Goal: Task Accomplishment & Management: Manage account settings

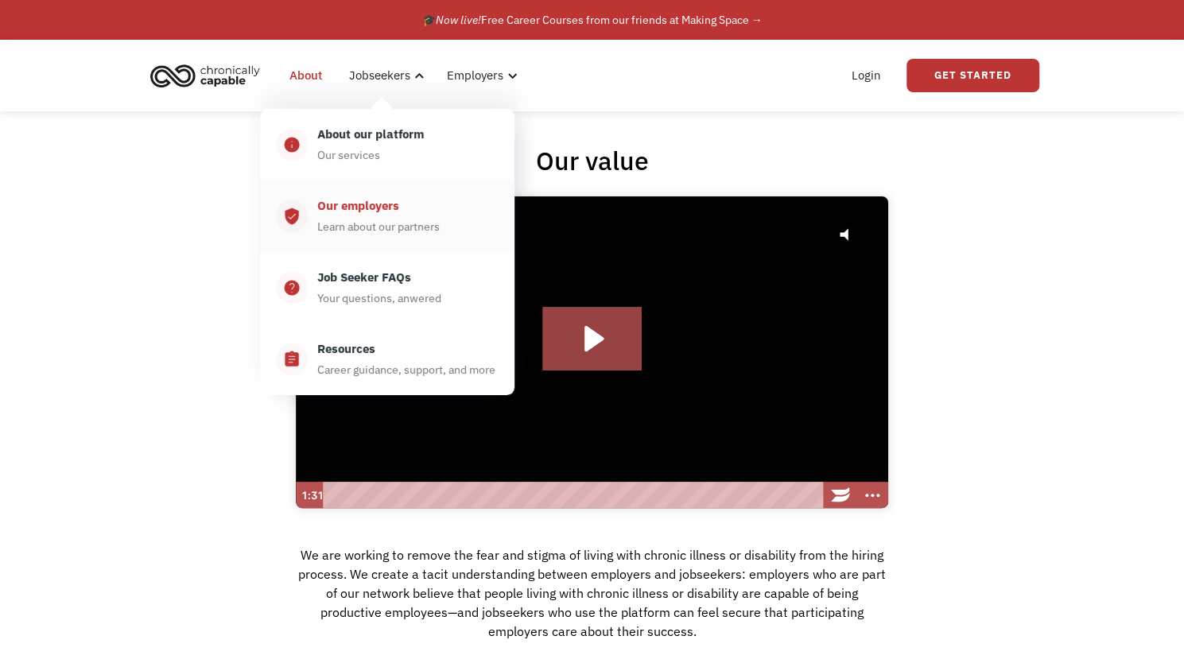
click at [377, 219] on div "Learn about our partners" at bounding box center [378, 226] width 122 height 19
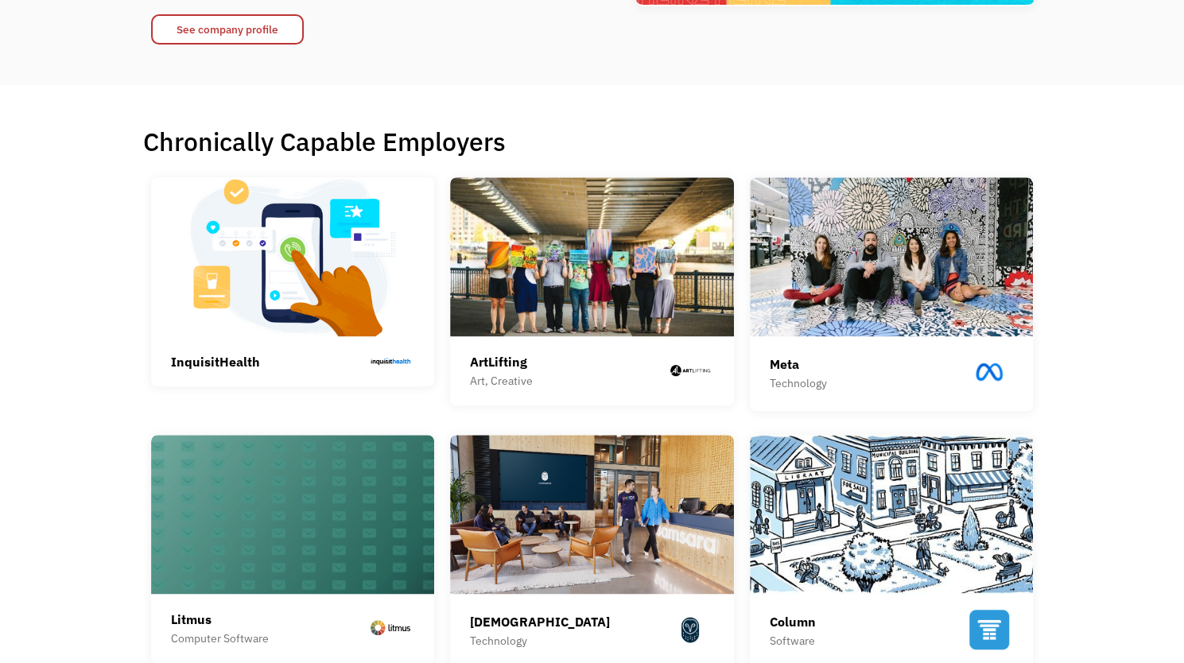
scroll to position [318, 0]
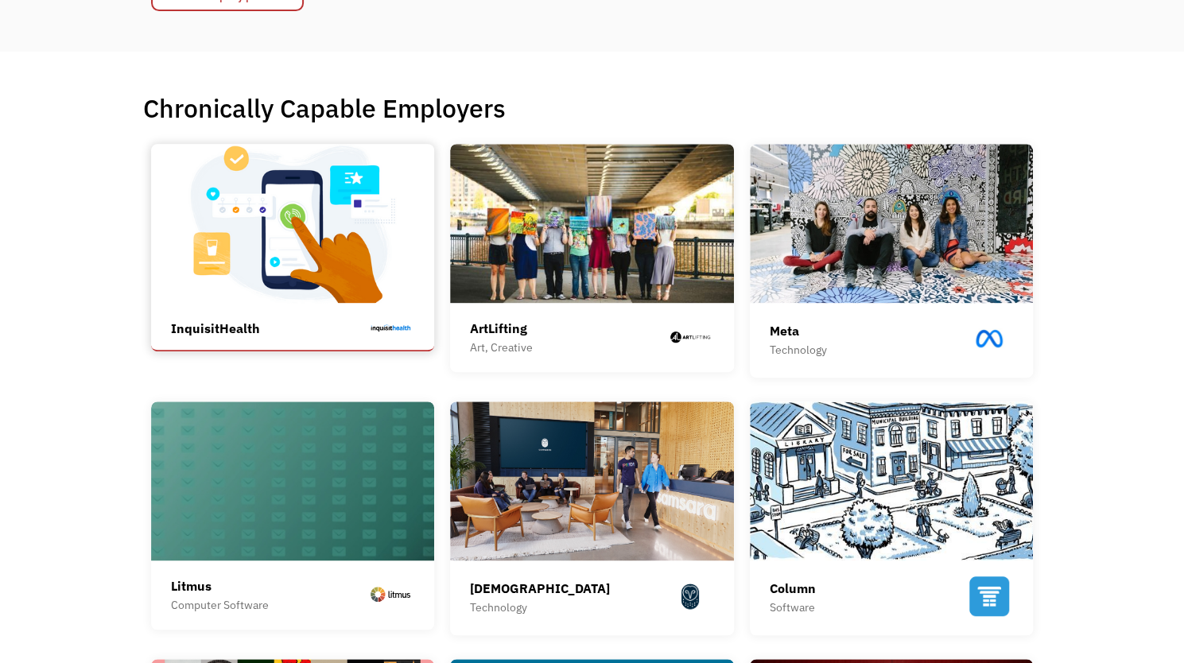
click at [303, 223] on img at bounding box center [293, 223] width 284 height 159
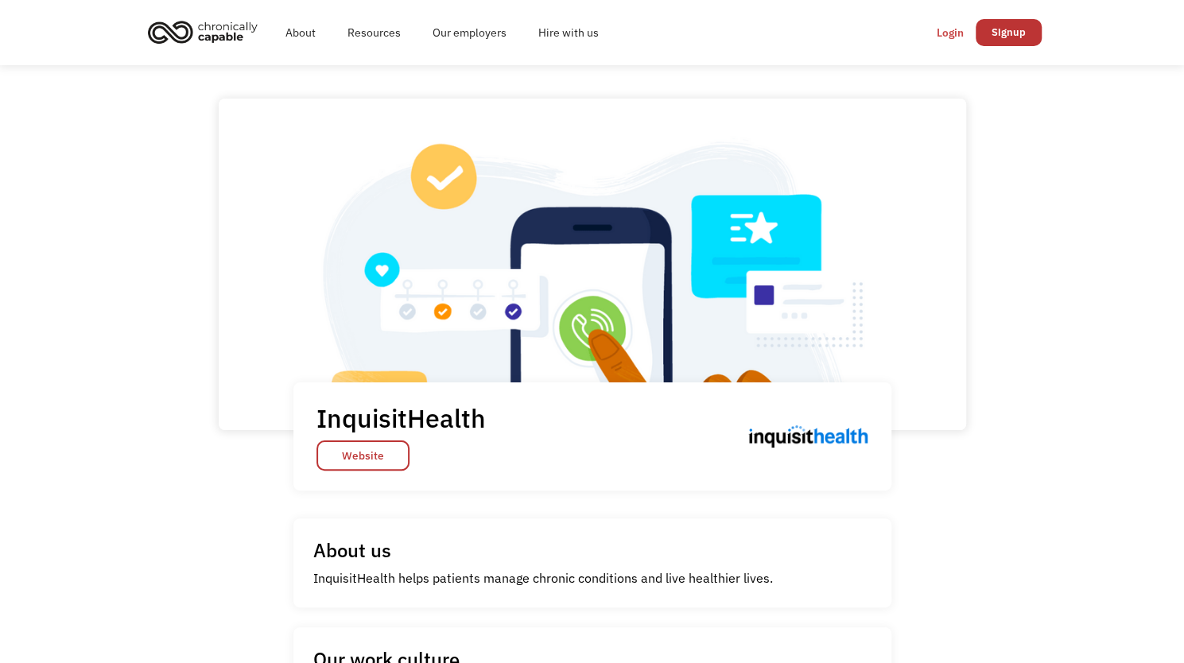
click at [953, 34] on div "Login" at bounding box center [950, 32] width 27 height 19
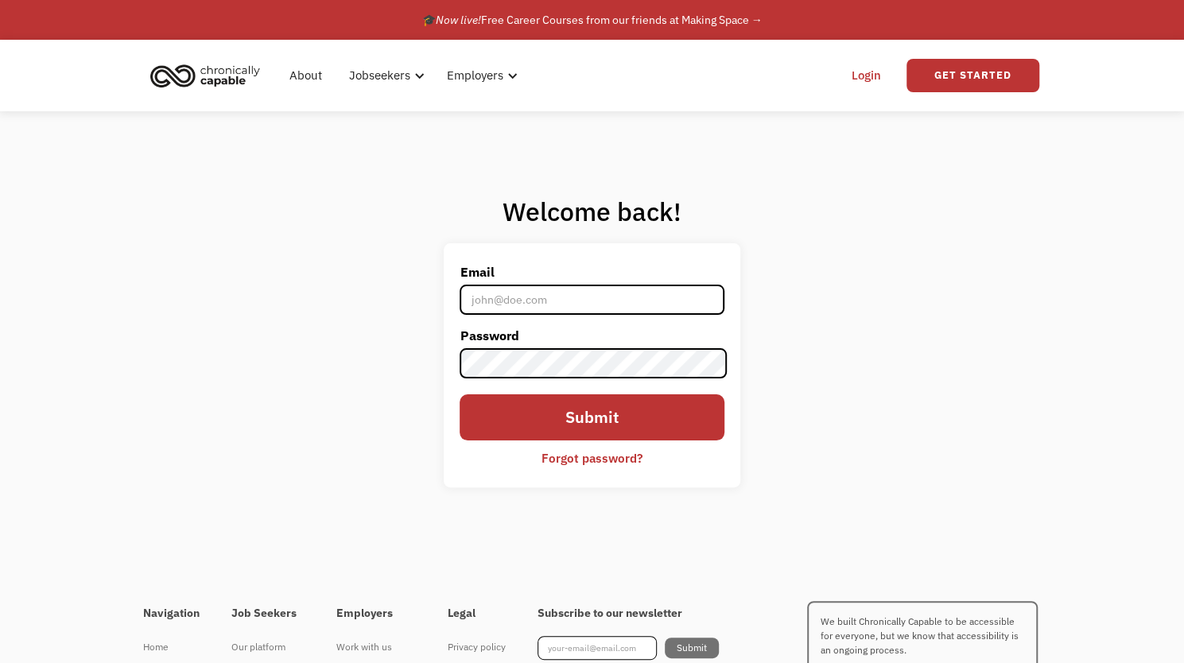
click at [647, 292] on input "Email" at bounding box center [592, 300] width 264 height 30
type input "khirmer@hotmial.com"
click at [611, 463] on div "Forgot password?" at bounding box center [592, 458] width 101 height 19
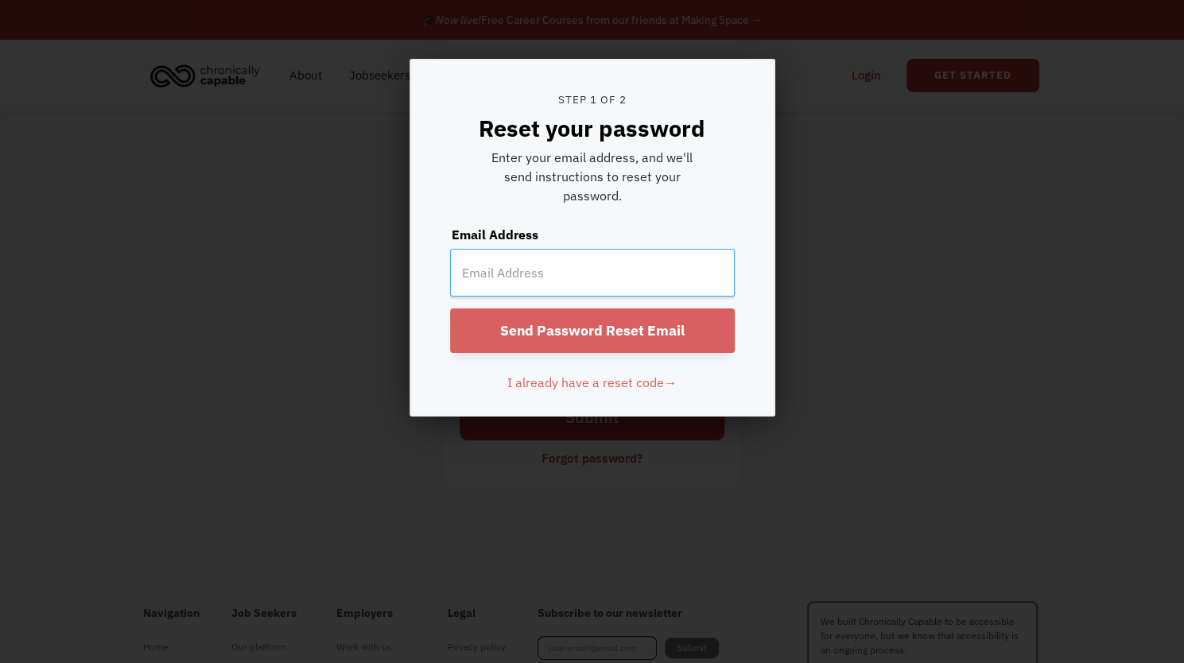
click at [561, 259] on input "email" at bounding box center [592, 273] width 285 height 48
type input "khirmer@hotmail.com"
click at [659, 322] on input "Send Password Reset Email" at bounding box center [592, 331] width 285 height 45
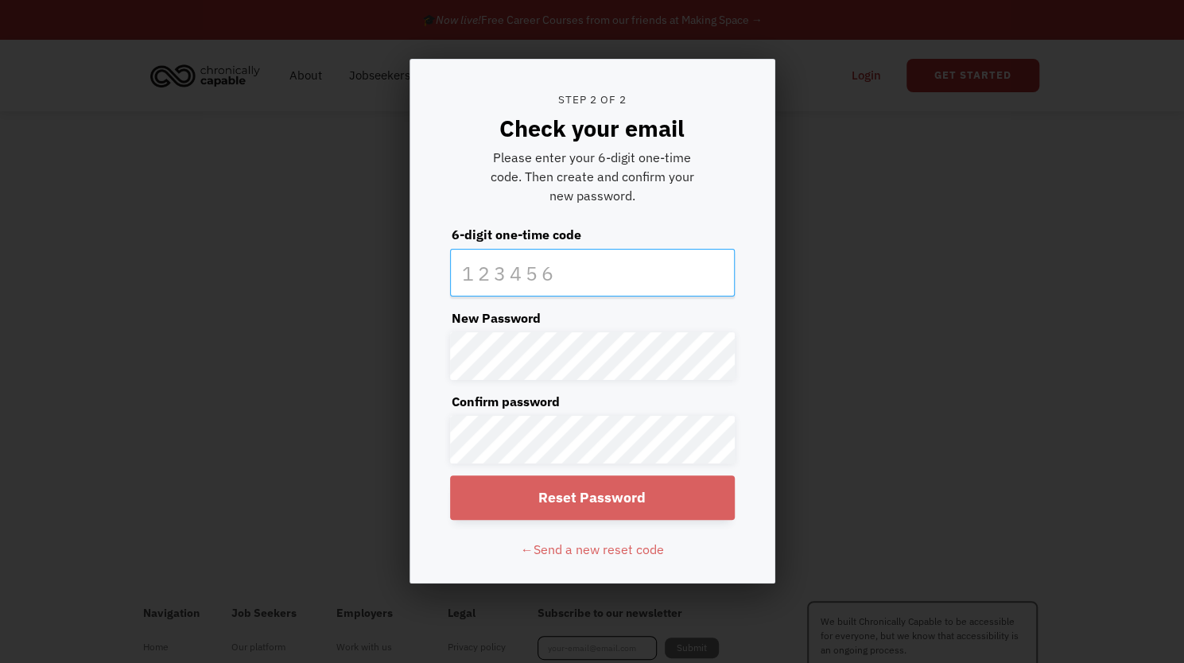
click at [652, 270] on input "text" at bounding box center [592, 273] width 285 height 48
type input "374714"
click at [623, 486] on input "Reset Password" at bounding box center [592, 498] width 285 height 45
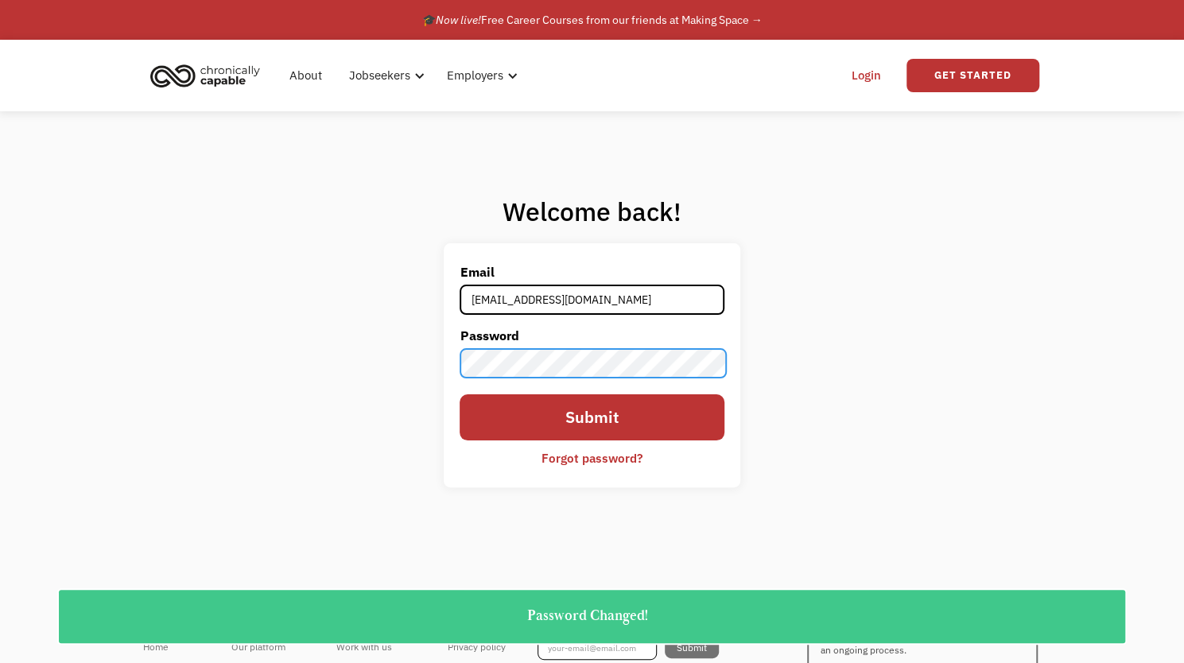
click at [460, 394] on input "Submit" at bounding box center [592, 416] width 264 height 45
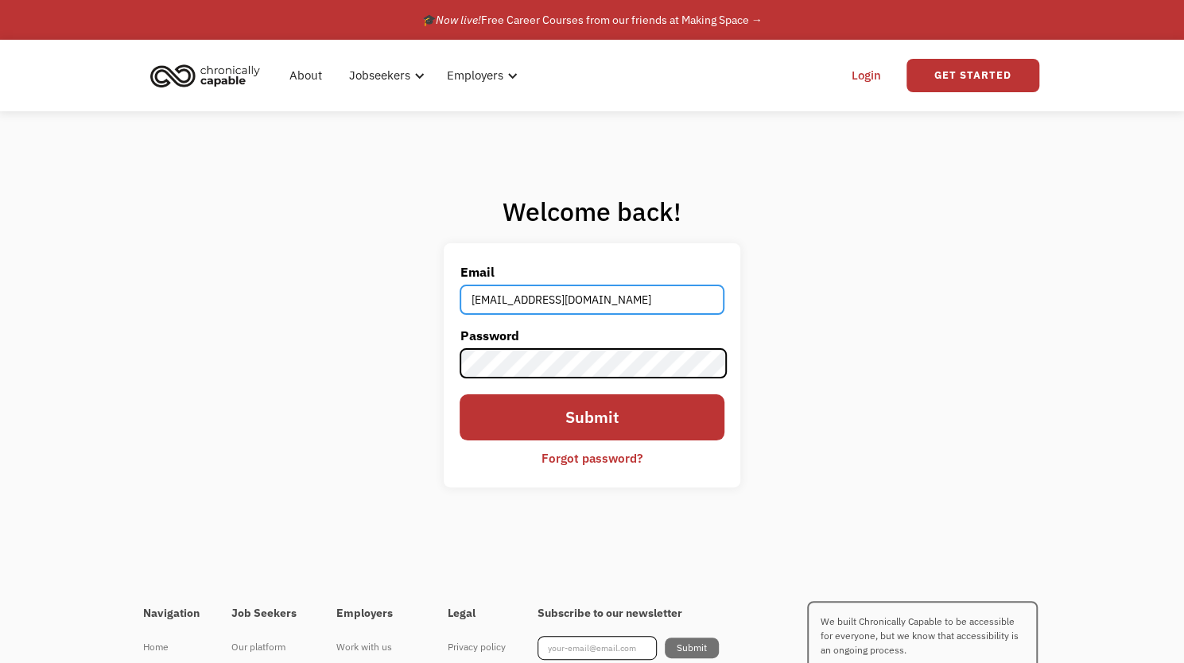
drag, startPoint x: 615, startPoint y: 306, endPoint x: 457, endPoint y: 305, distance: 157.5
click at [457, 305] on div "Email khirmer@hotmial.com Password Submit Forgot password? Thank you! Your subm…" at bounding box center [592, 364] width 296 height 243
type input "khirmer@hotmail.com"
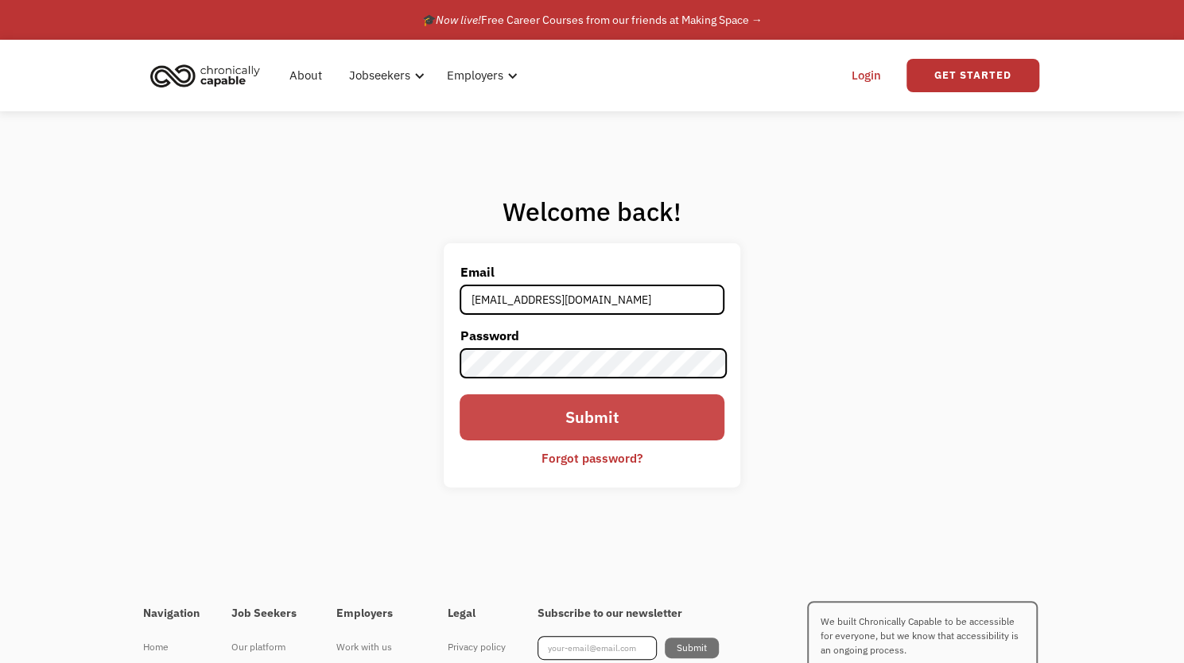
click at [533, 417] on input "Submit" at bounding box center [592, 416] width 264 height 45
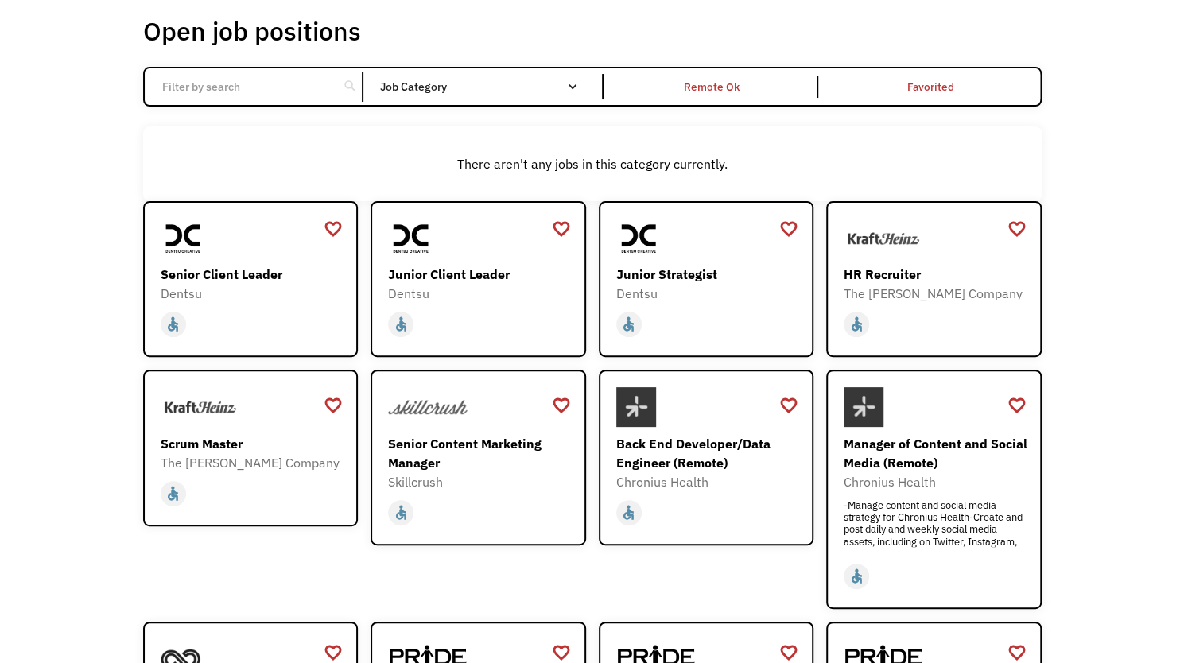
scroll to position [159, 0]
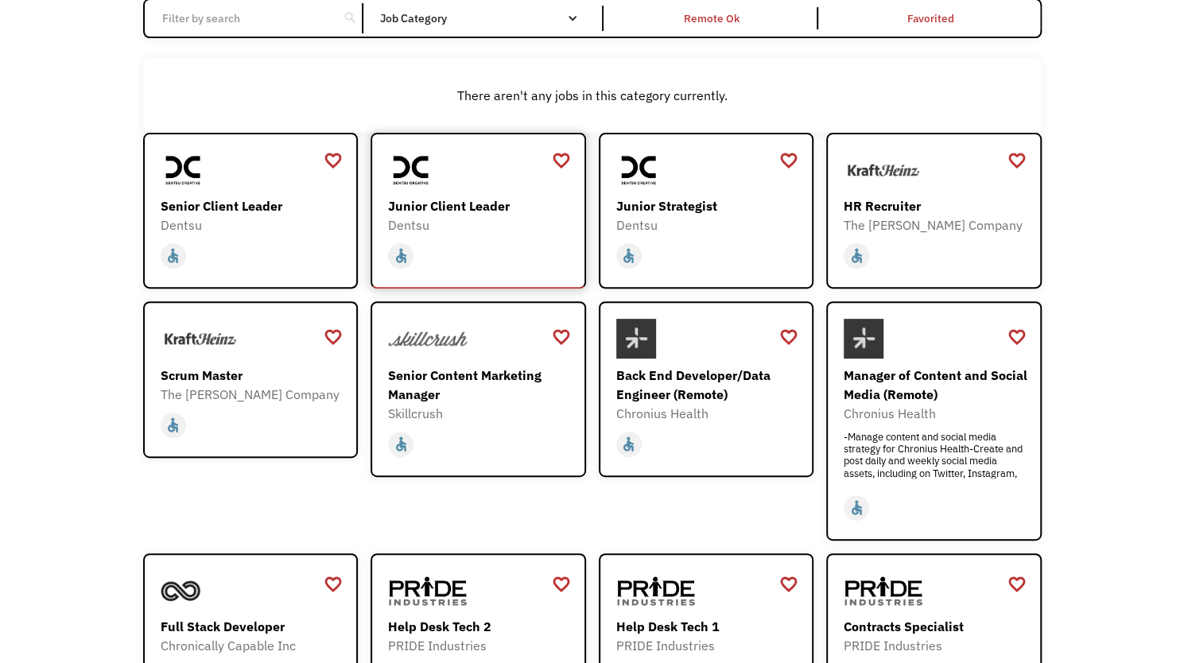
click at [423, 199] on div "Junior Client Leader" at bounding box center [480, 205] width 184 height 19
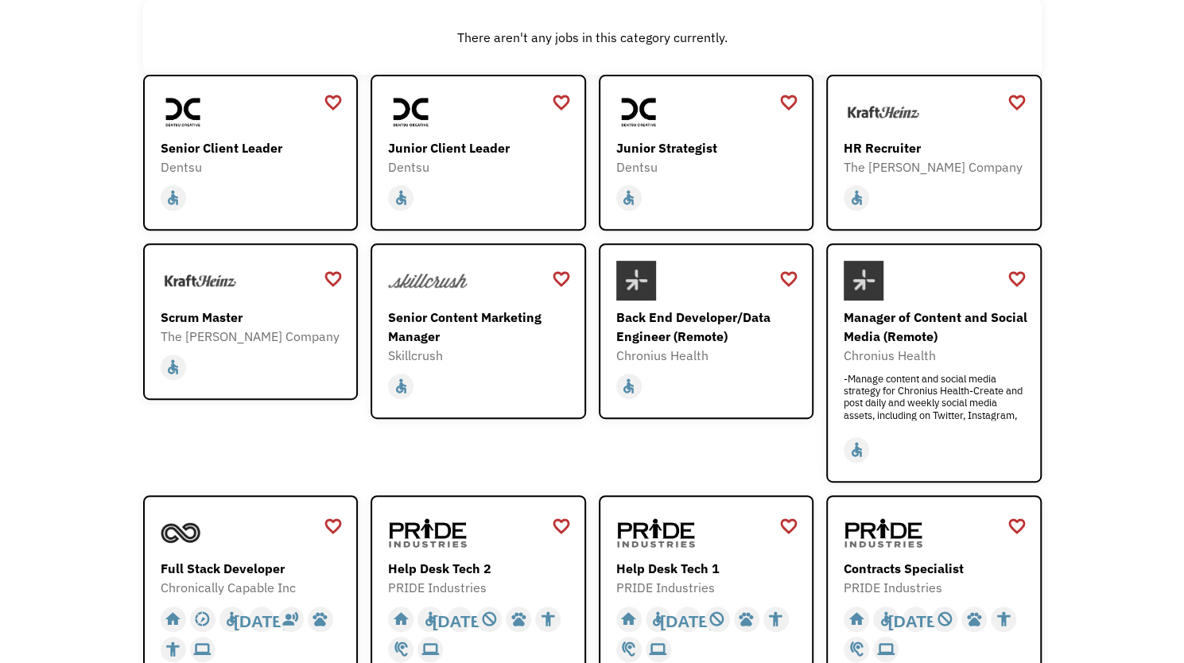
scroll to position [239, 0]
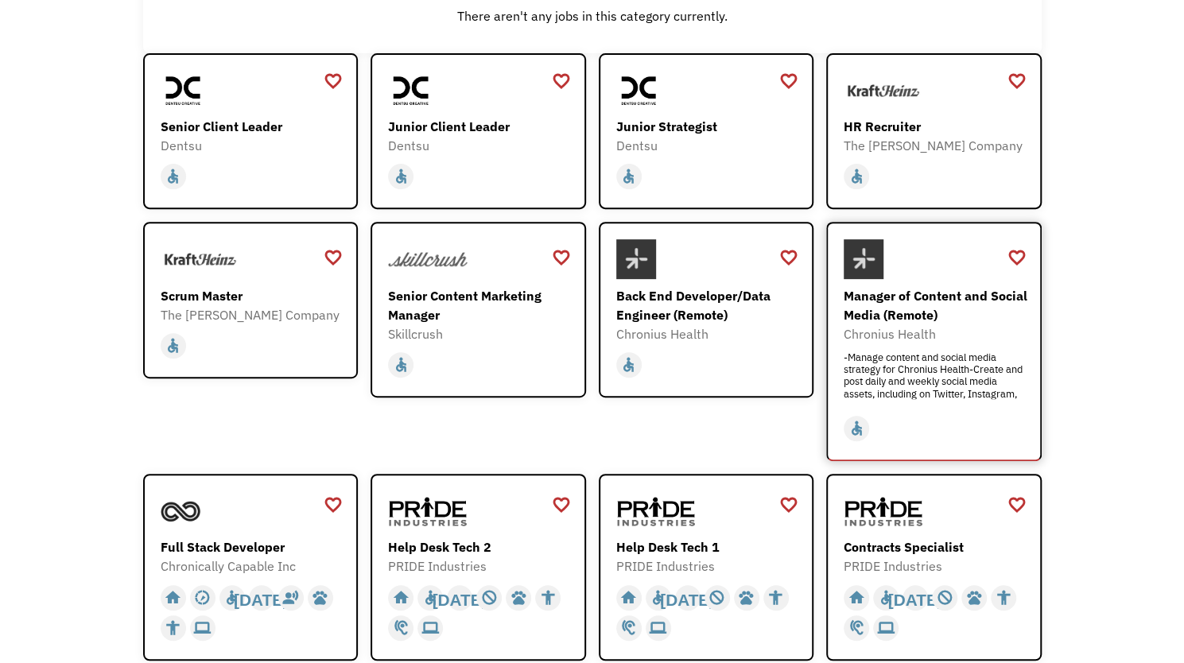
click at [962, 298] on div "Manager of Content and Social Media (Remote)" at bounding box center [936, 305] width 184 height 38
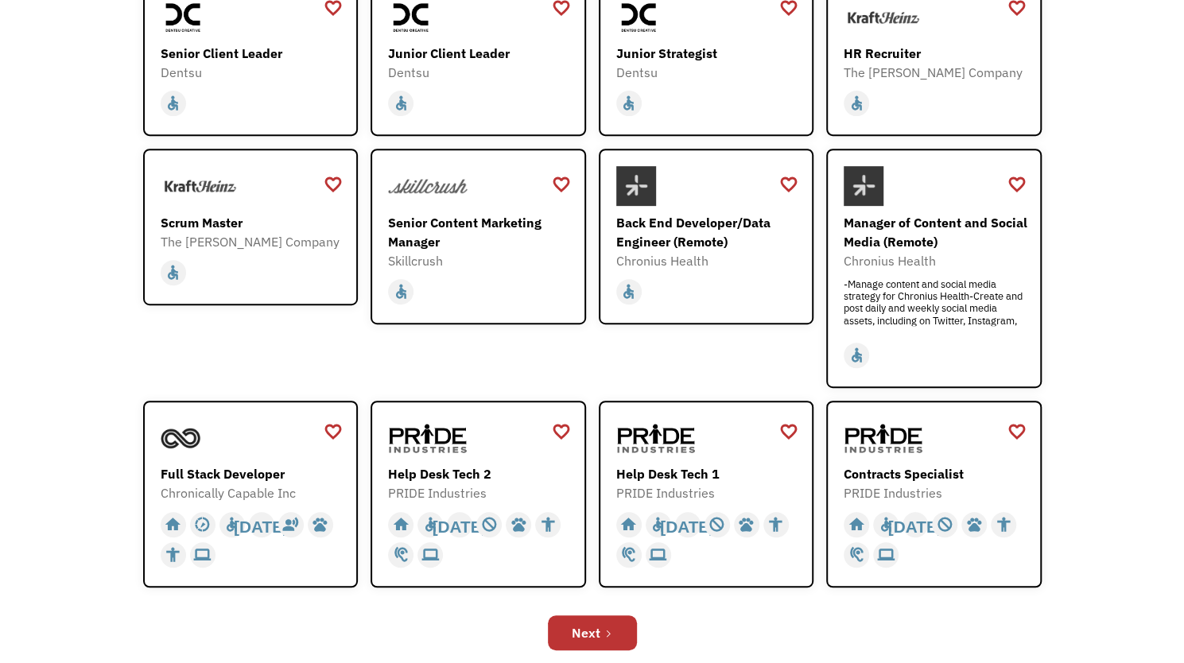
scroll to position [398, 0]
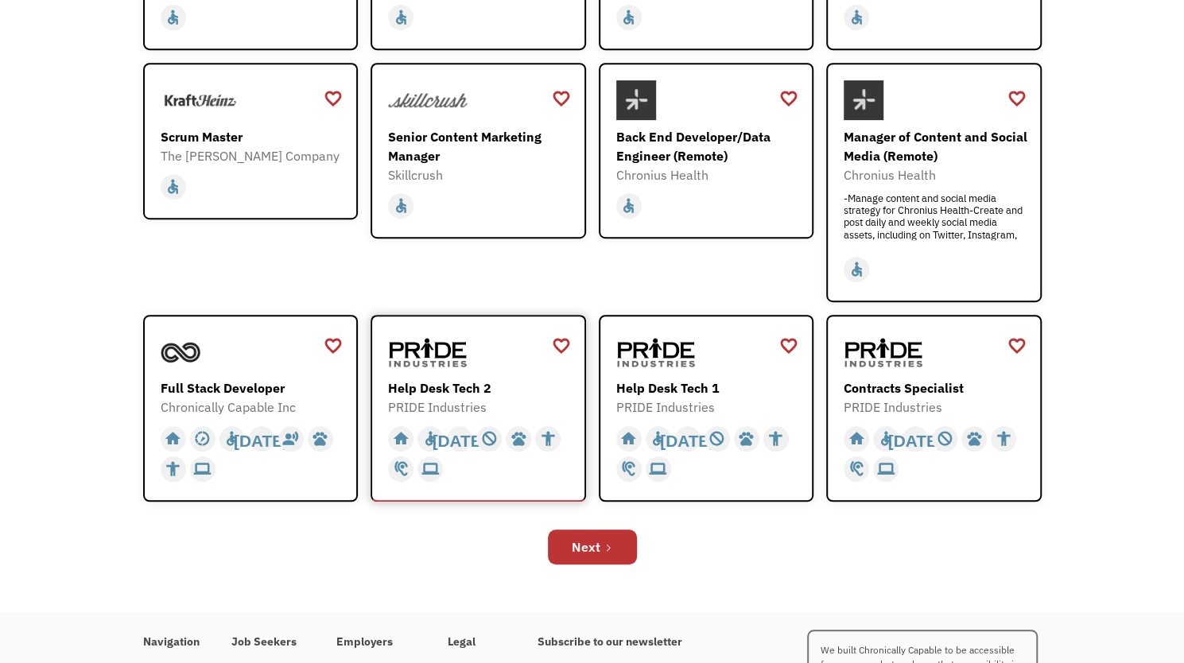
click at [451, 387] on div "Help Desk Tech 2" at bounding box center [480, 388] width 184 height 19
click at [911, 397] on div "Contracts Specialist" at bounding box center [936, 388] width 184 height 19
click at [604, 546] on icon "Next Page" at bounding box center [609, 548] width 10 height 10
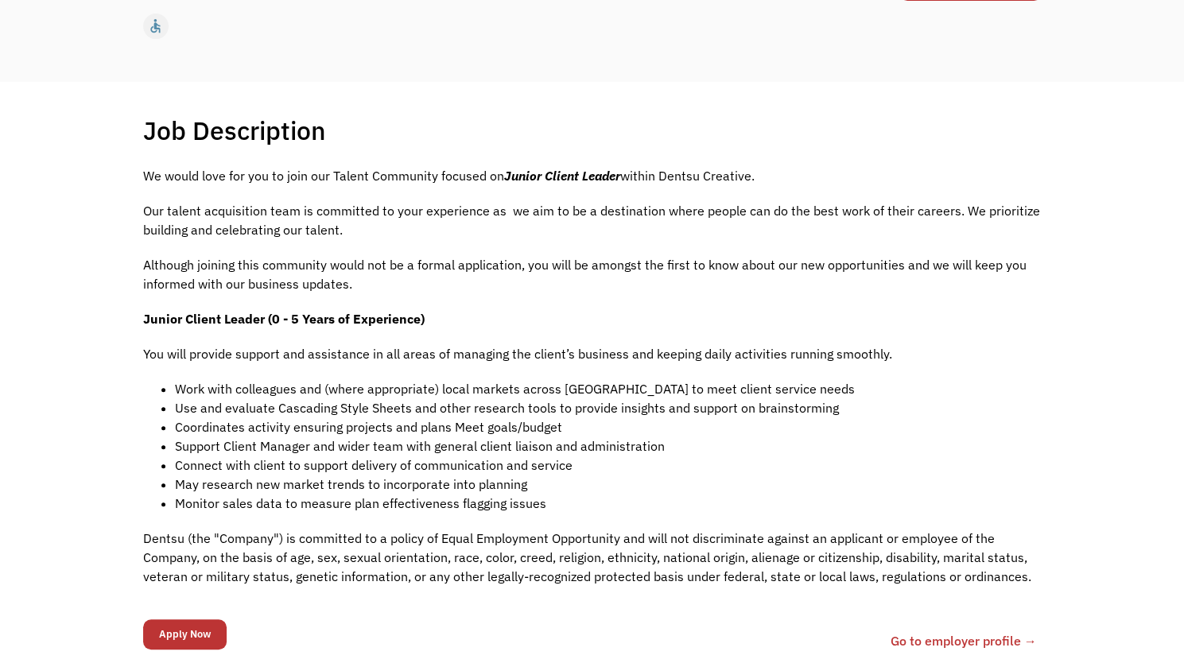
scroll to position [398, 0]
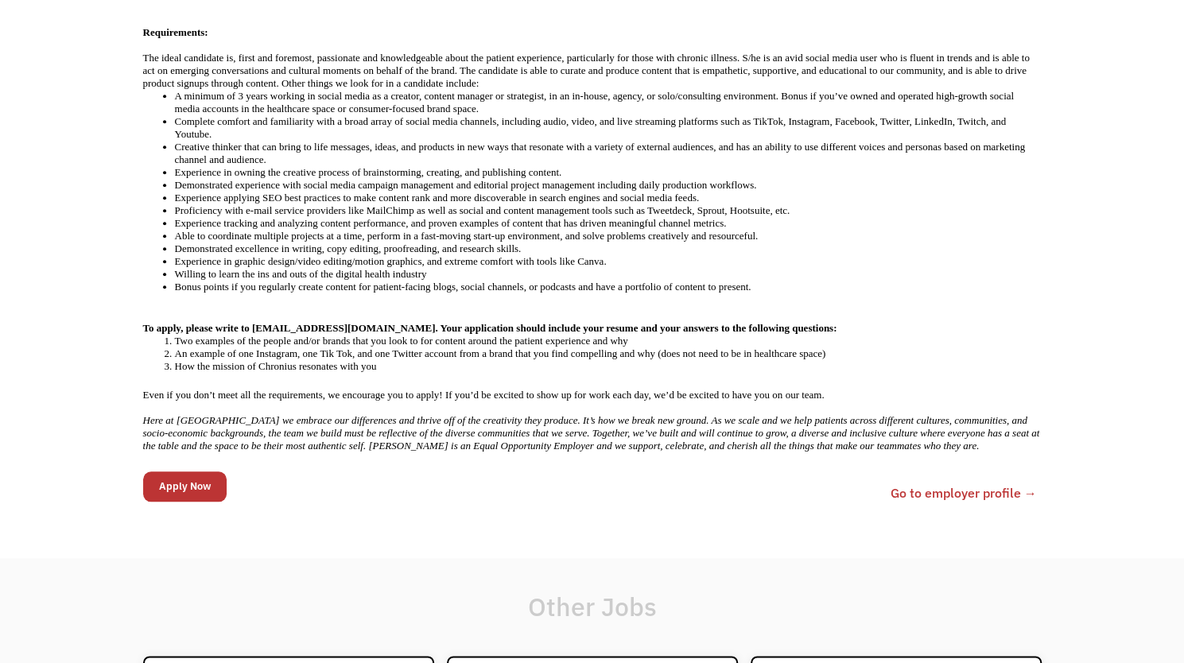
scroll to position [795, 0]
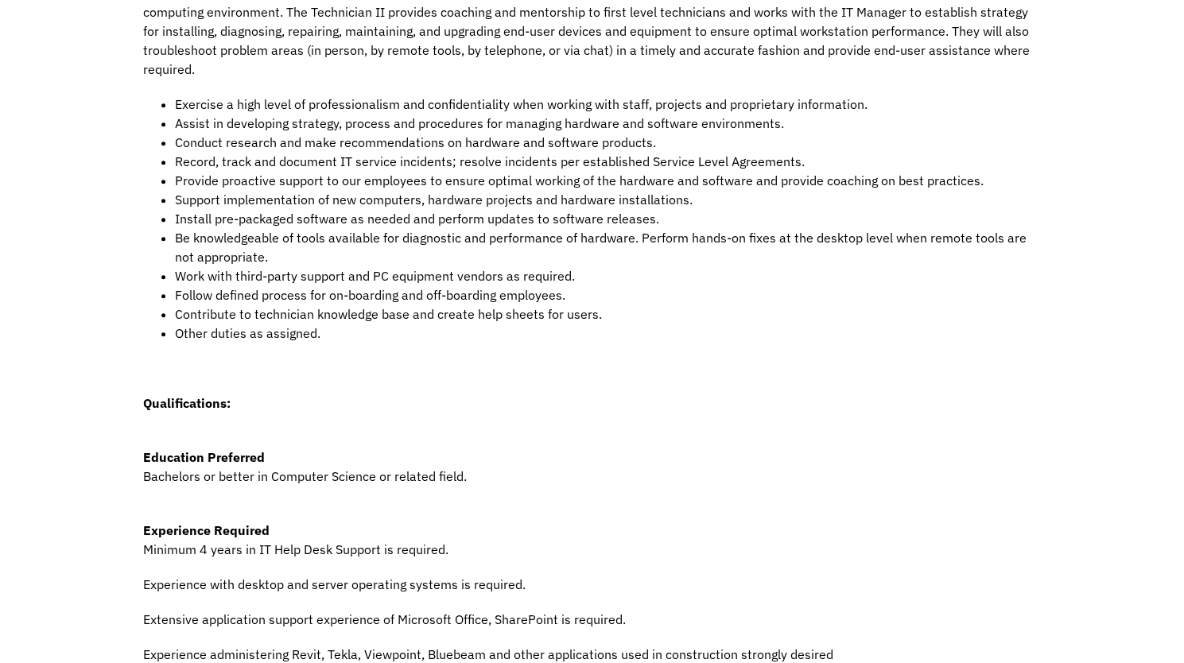
scroll to position [636, 0]
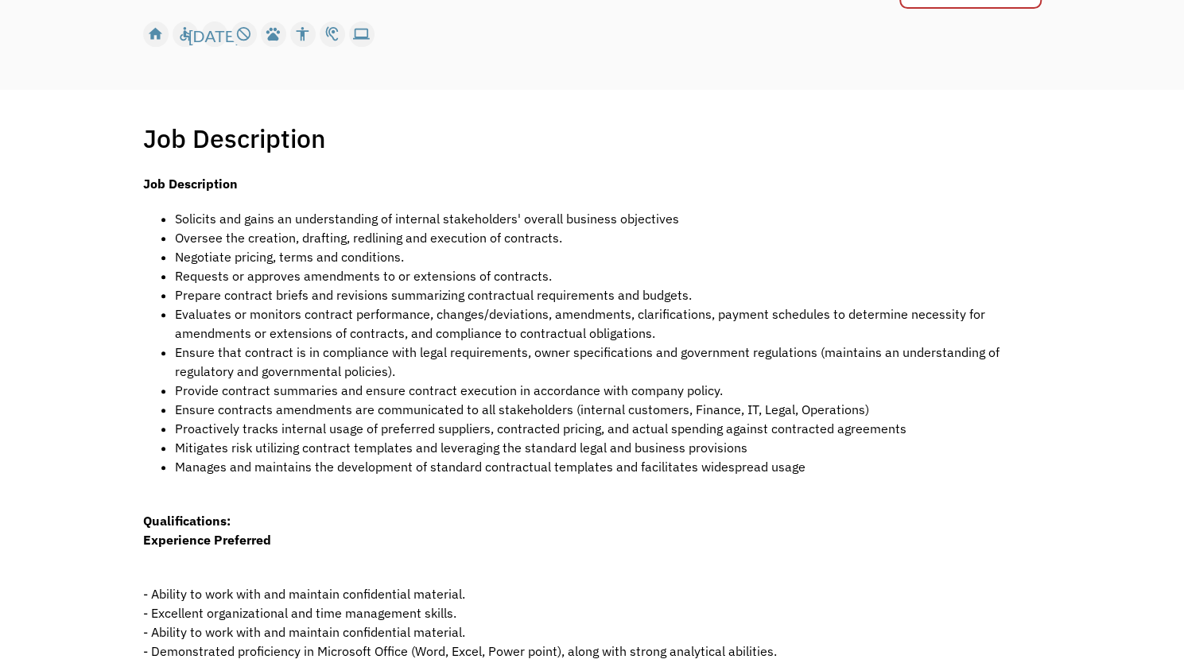
scroll to position [477, 0]
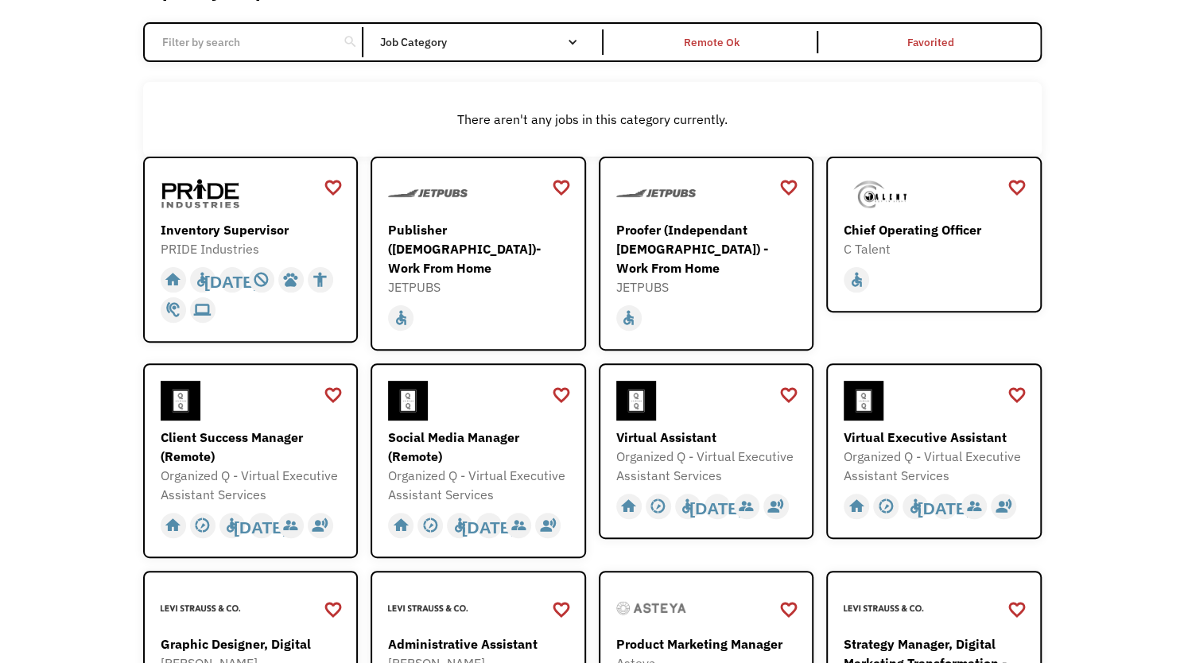
scroll to position [159, 0]
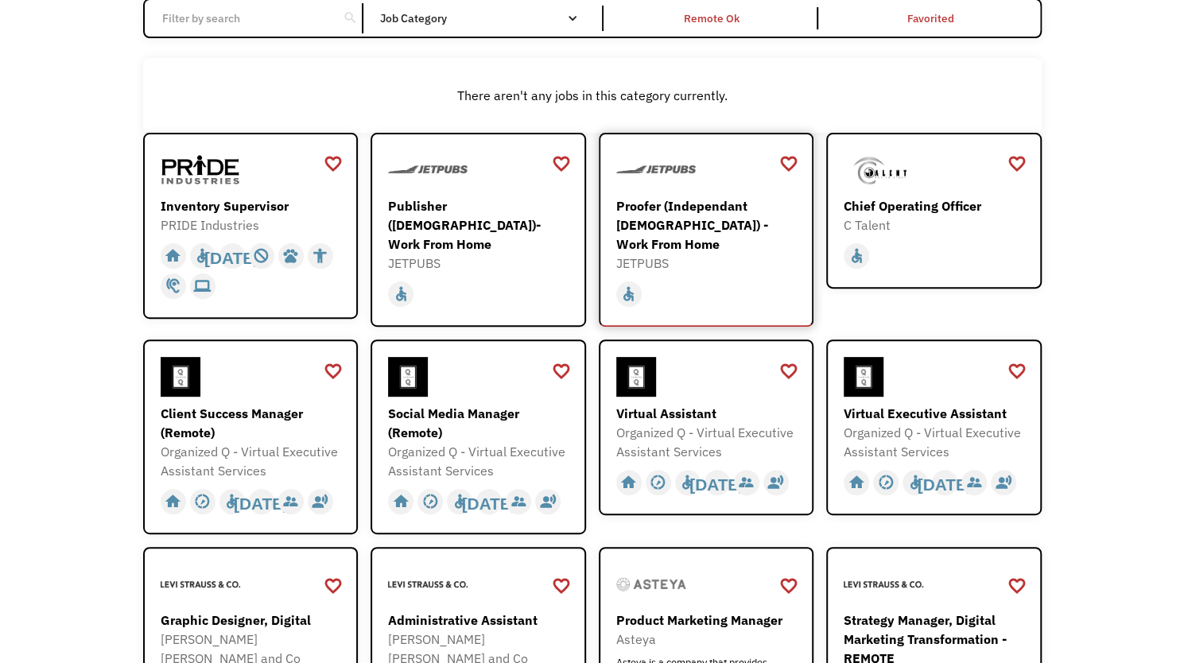
click at [677, 206] on div "Proofer (Independant [DEMOGRAPHIC_DATA]) - Work From Home" at bounding box center [708, 224] width 184 height 57
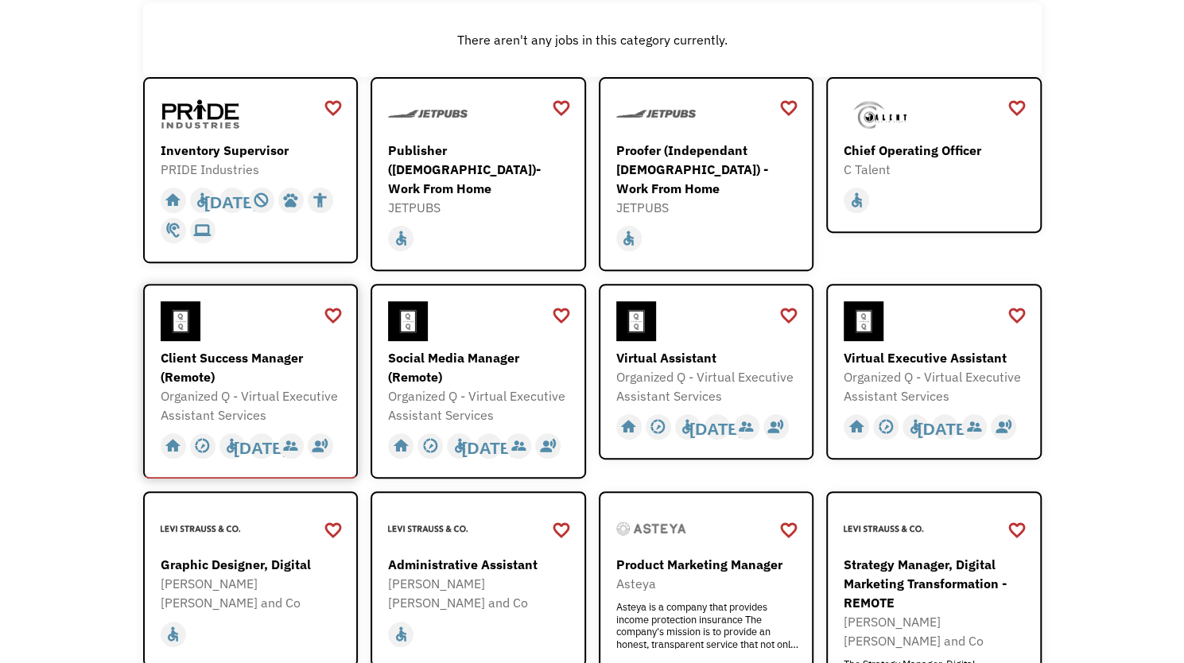
scroll to position [239, 0]
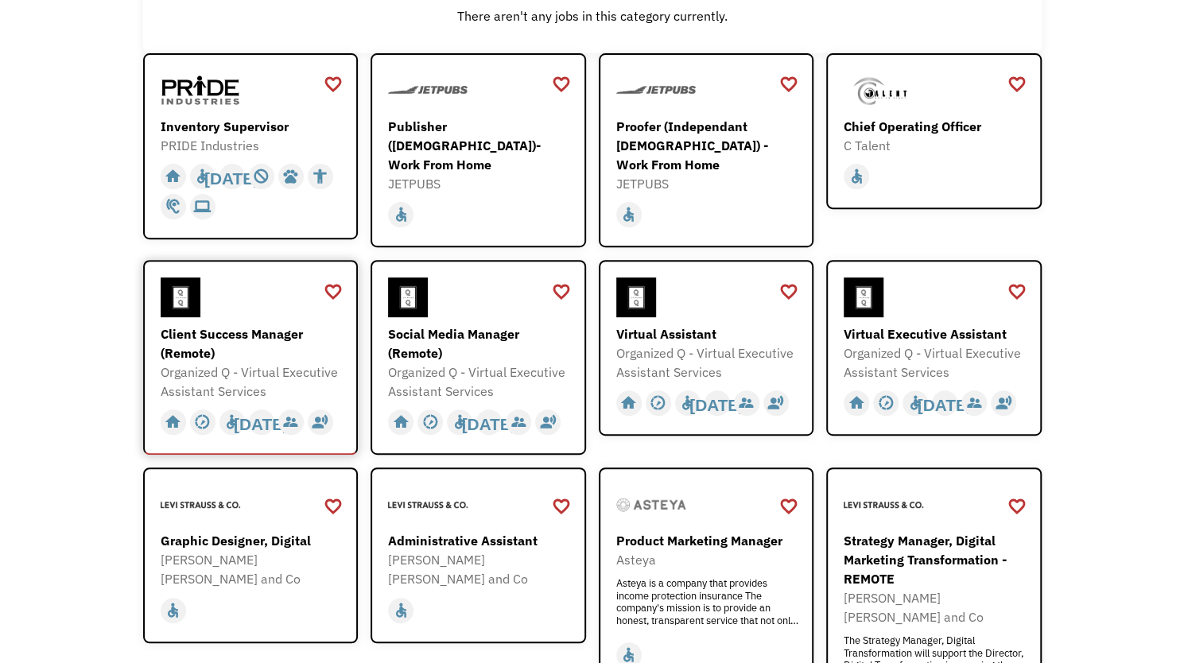
click at [192, 328] on div "Client Success Manager (Remote)" at bounding box center [253, 343] width 184 height 38
click at [674, 344] on div "Organized Q - Virtual Executive Assistant Services" at bounding box center [708, 363] width 184 height 38
click at [932, 344] on div "Organized Q - Virtual Executive Assistant Services" at bounding box center [936, 363] width 184 height 38
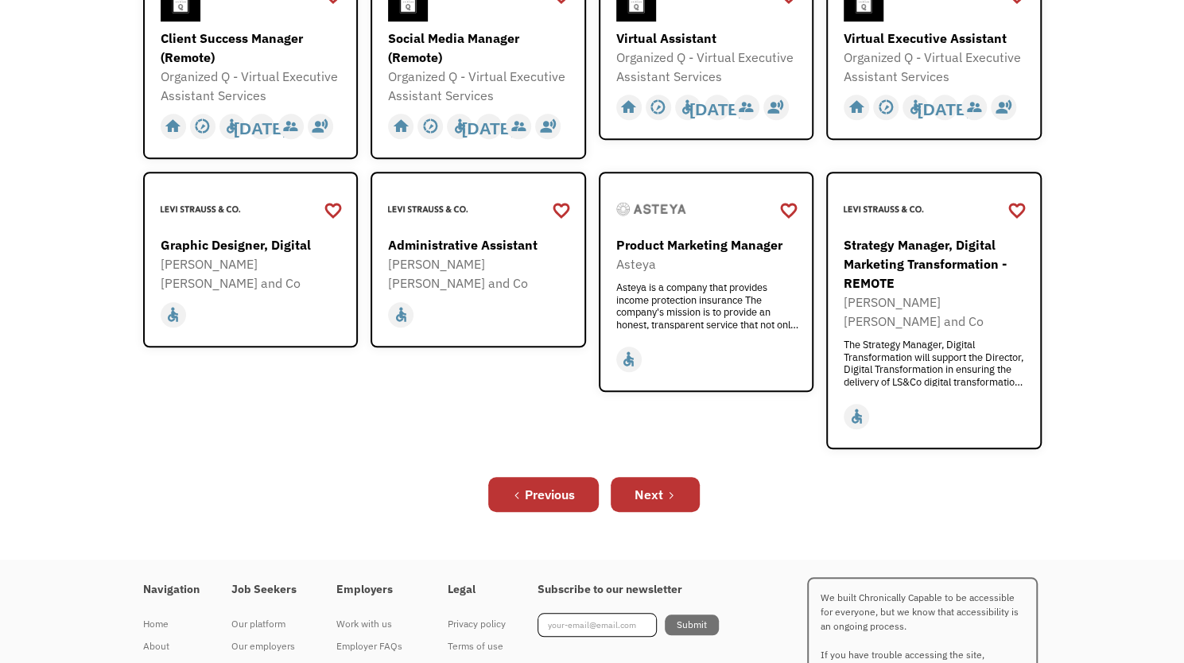
scroll to position [595, 0]
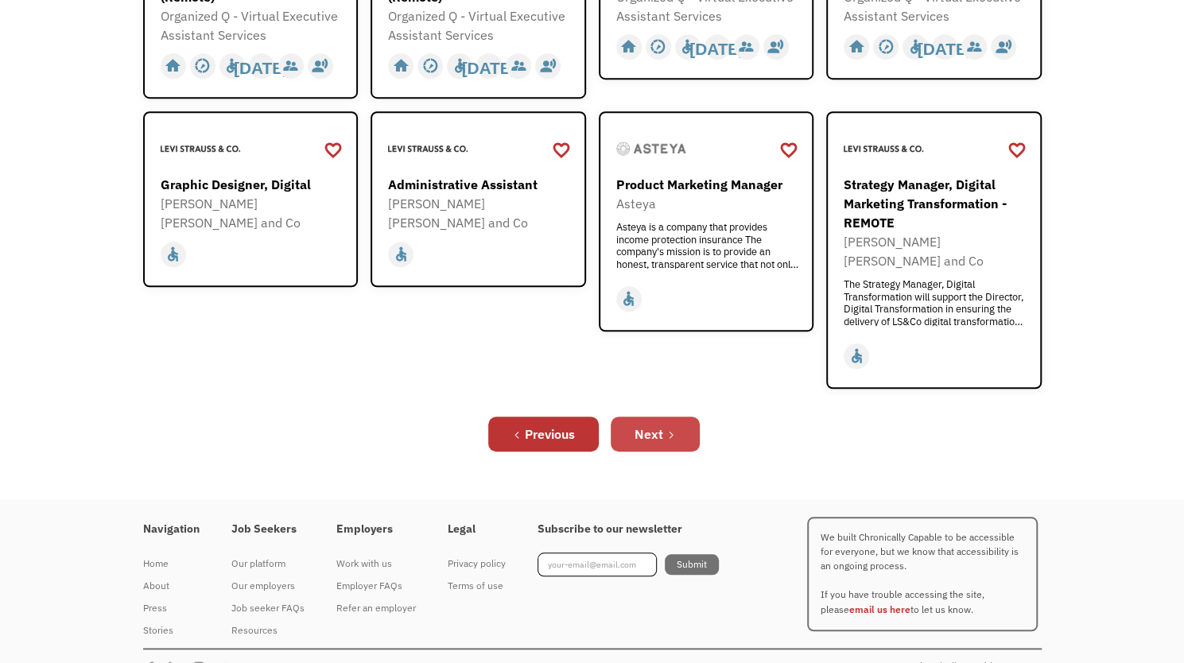
click at [663, 417] on link "Next" at bounding box center [655, 434] width 89 height 35
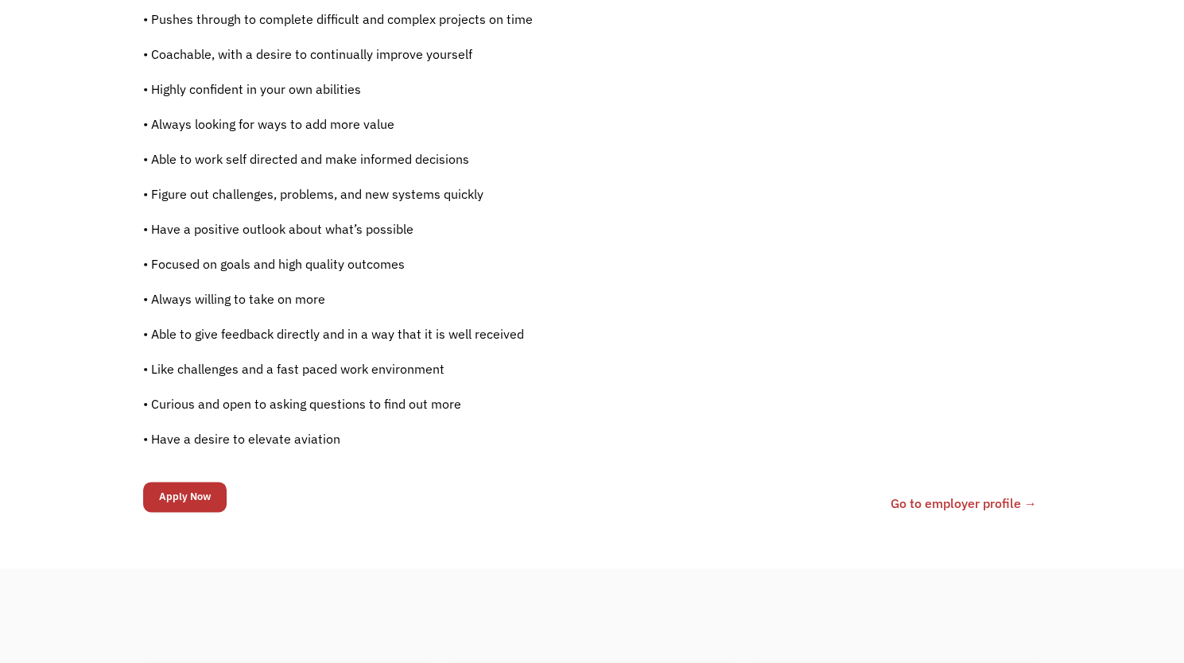
scroll to position [1034, 0]
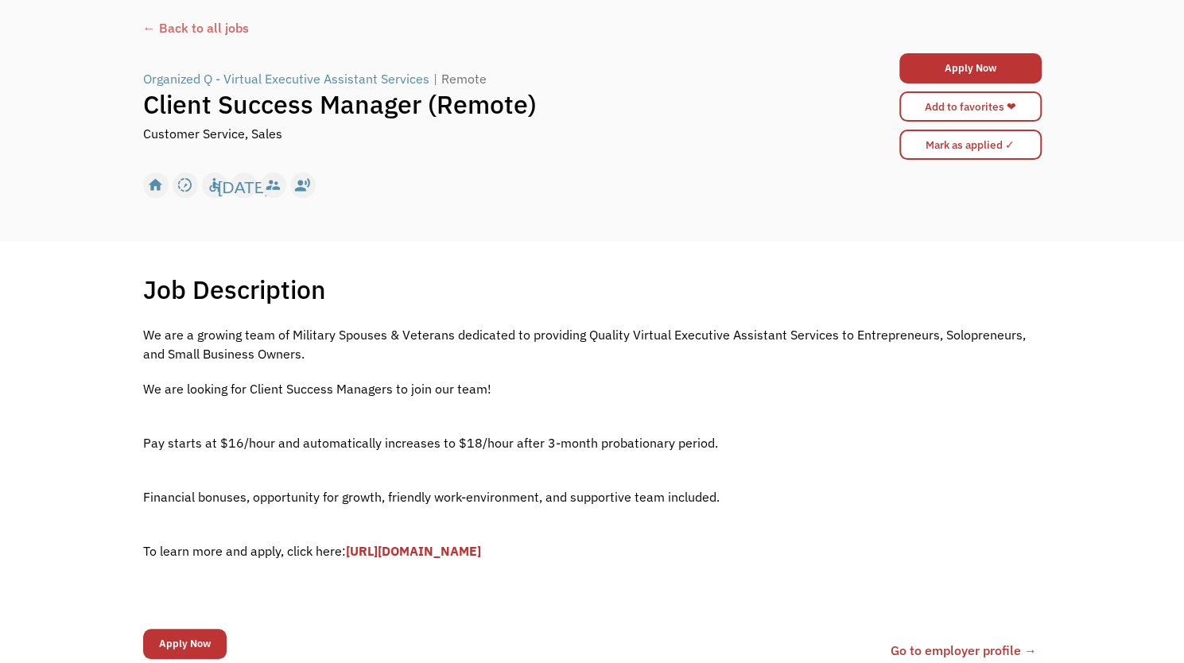
scroll to position [239, 0]
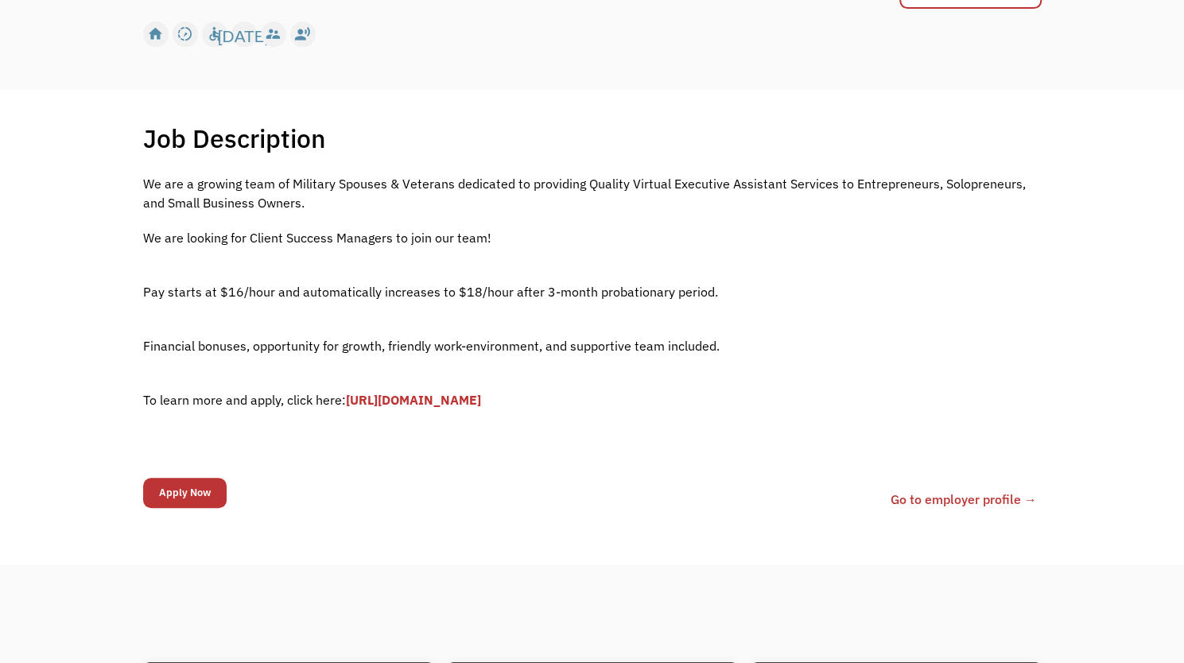
click at [476, 398] on link "[URL][DOMAIN_NAME]" at bounding box center [413, 400] width 135 height 16
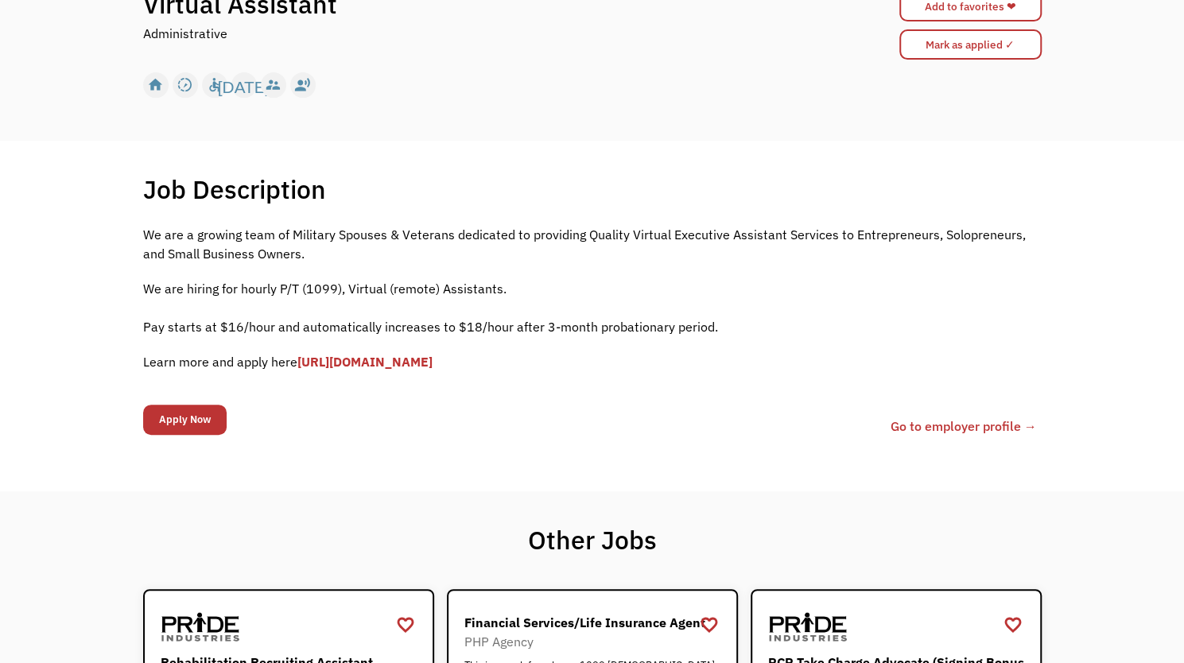
scroll to position [159, 0]
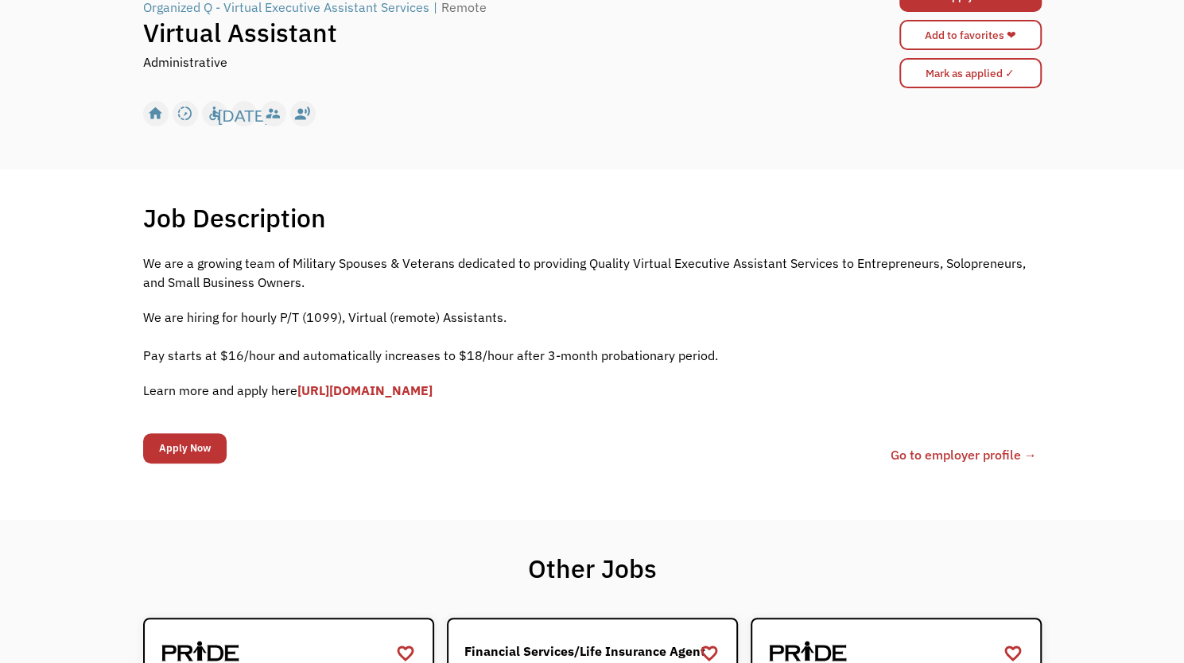
click at [433, 386] on link "[URL][DOMAIN_NAME]" at bounding box center [364, 390] width 135 height 16
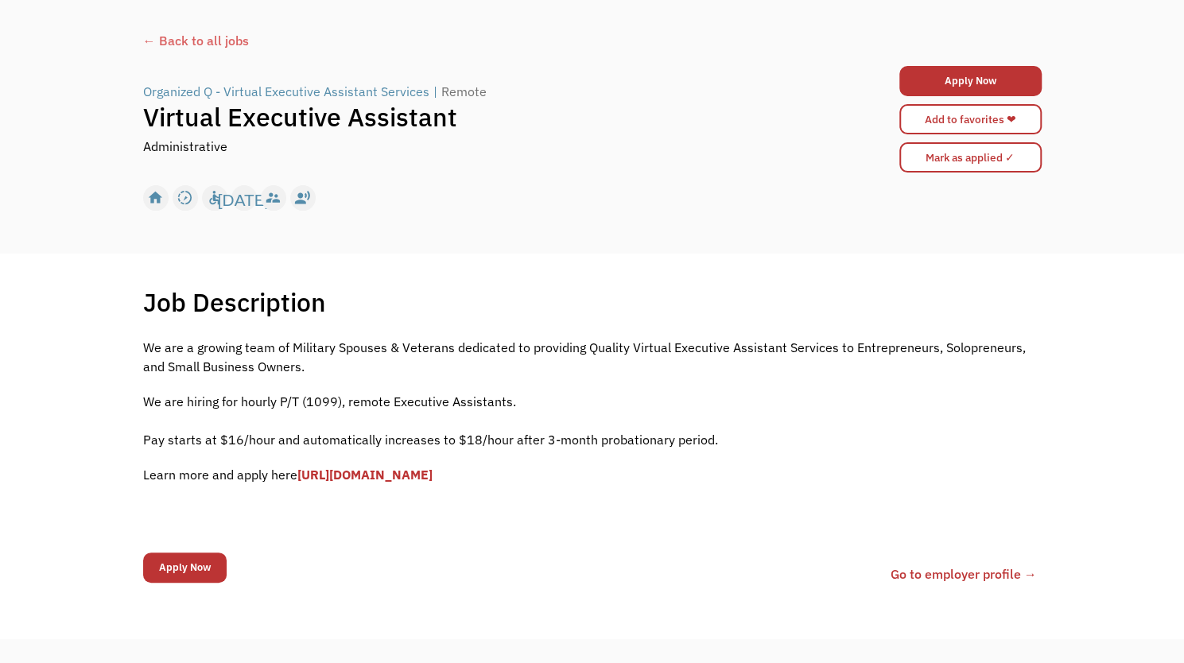
scroll to position [159, 0]
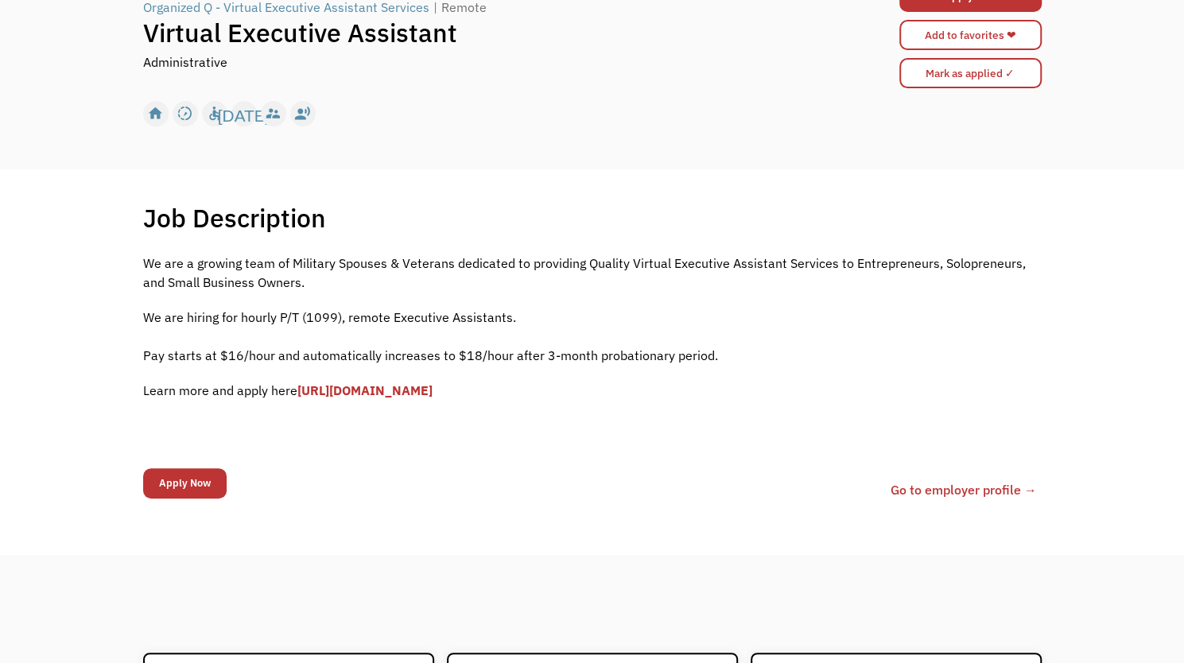
click at [425, 397] on link "[URL][DOMAIN_NAME]" at bounding box center [364, 390] width 135 height 16
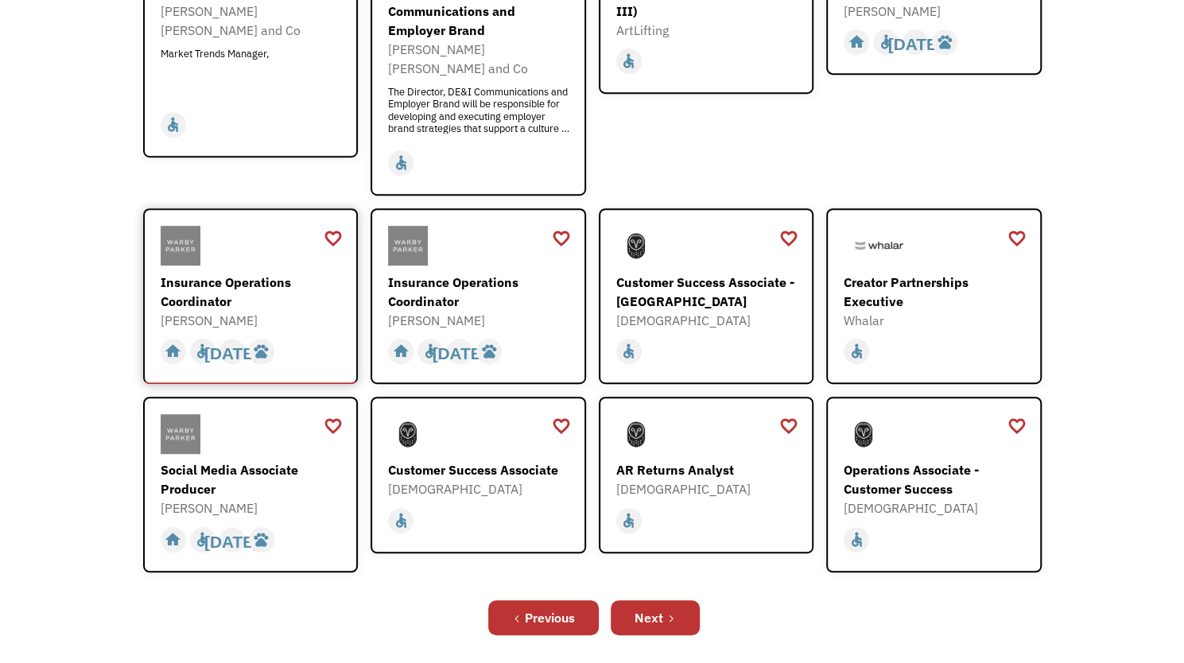
scroll to position [398, 0]
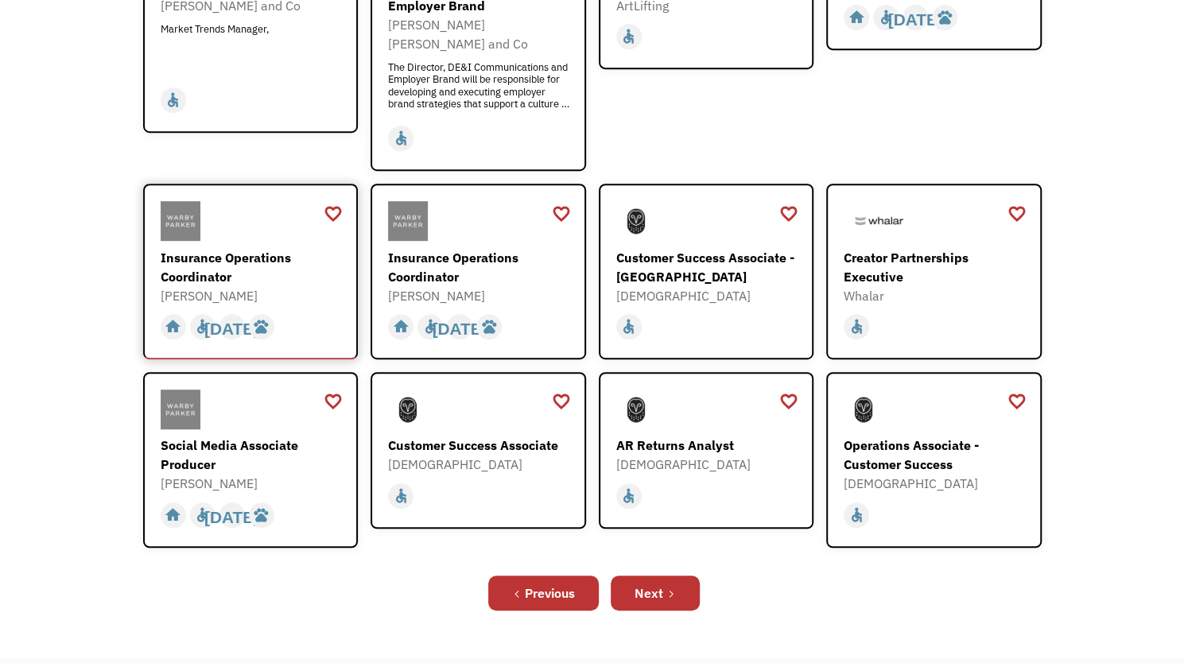
click at [198, 248] on div "Insurance Operations Coordinator" at bounding box center [253, 267] width 184 height 38
click at [499, 436] on div "Customer Success Associate" at bounding box center [480, 445] width 184 height 19
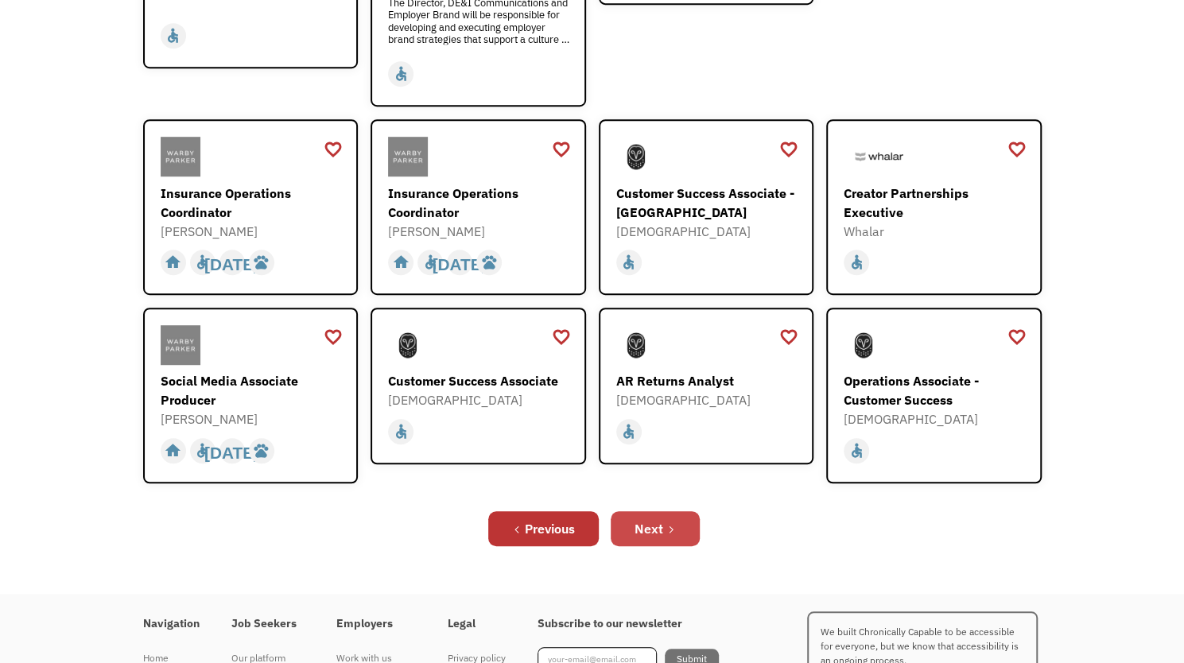
scroll to position [477, 0]
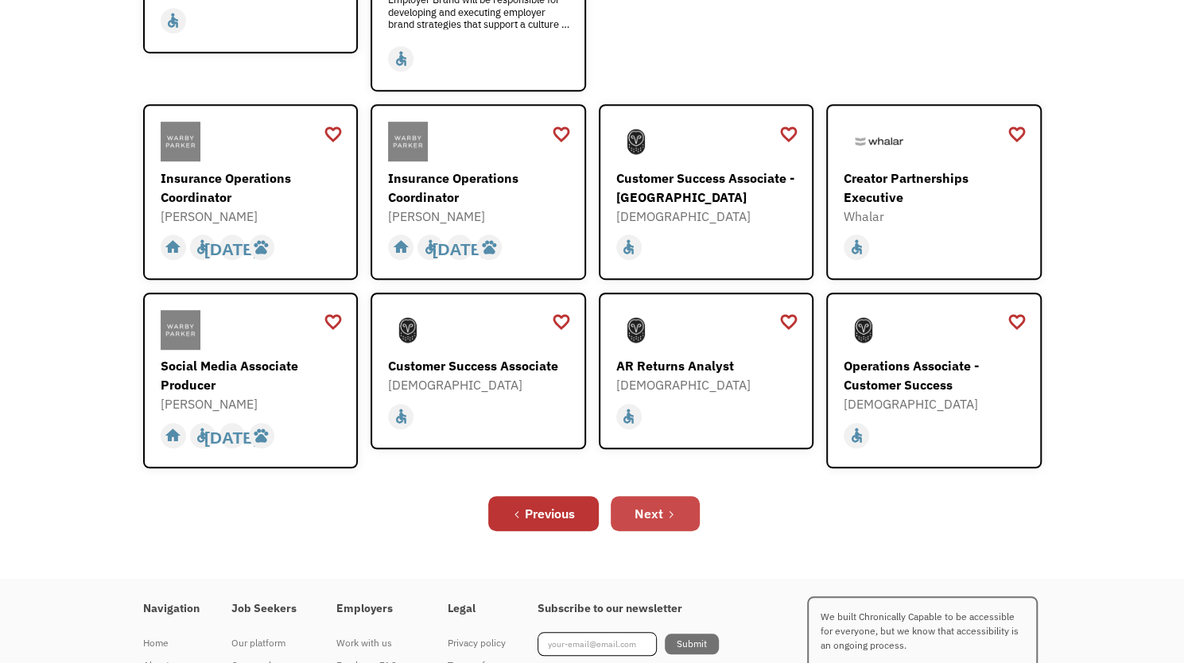
click at [681, 496] on link "Next" at bounding box center [655, 513] width 89 height 35
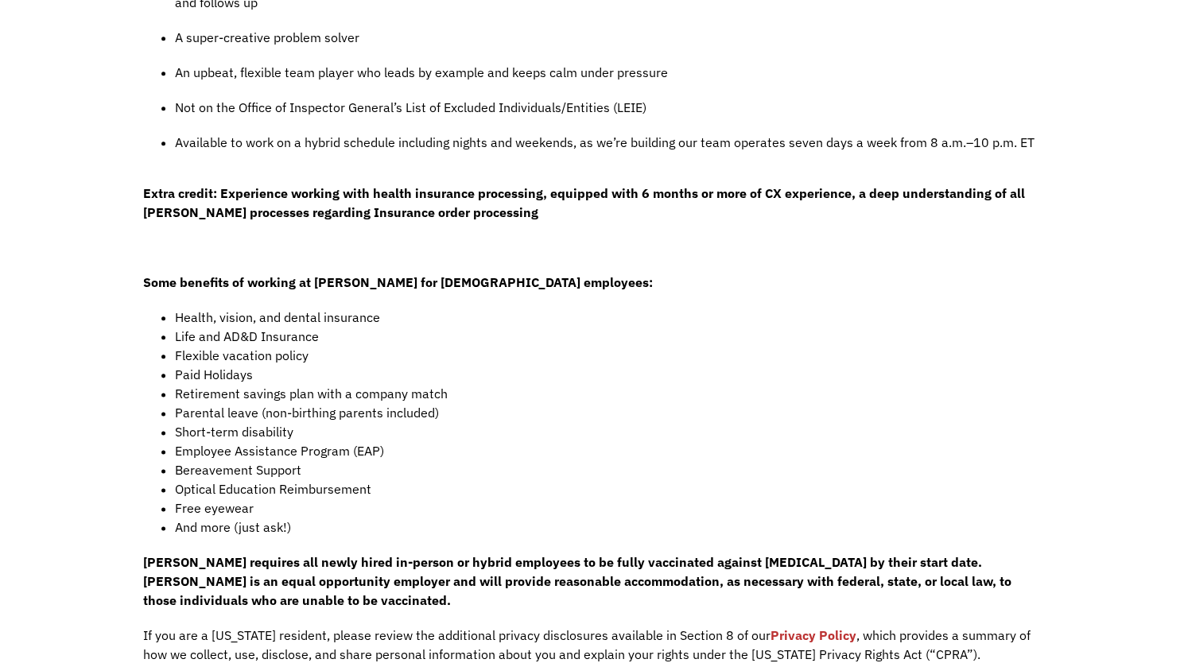
scroll to position [795, 0]
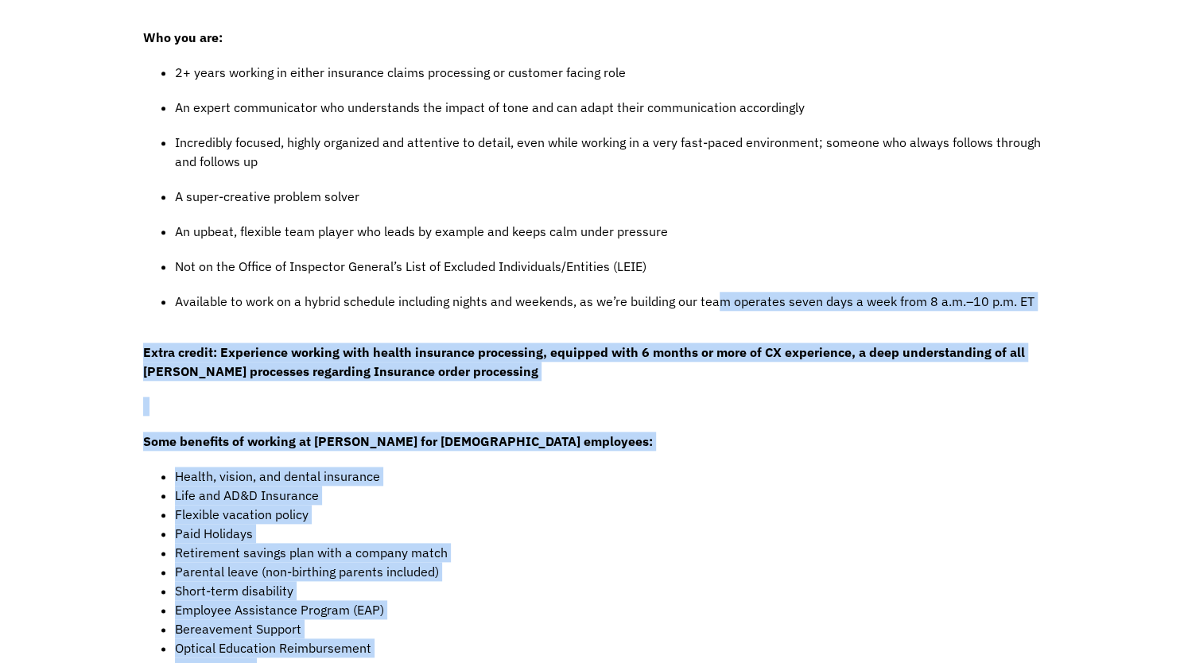
drag, startPoint x: 720, startPoint y: 300, endPoint x: 1074, endPoint y: 313, distance: 354.1
click at [1074, 313] on div "Job Description Filter using keywords Search Here at [PERSON_NAME], we’re obses…" at bounding box center [592, 382] width 1184 height 1699
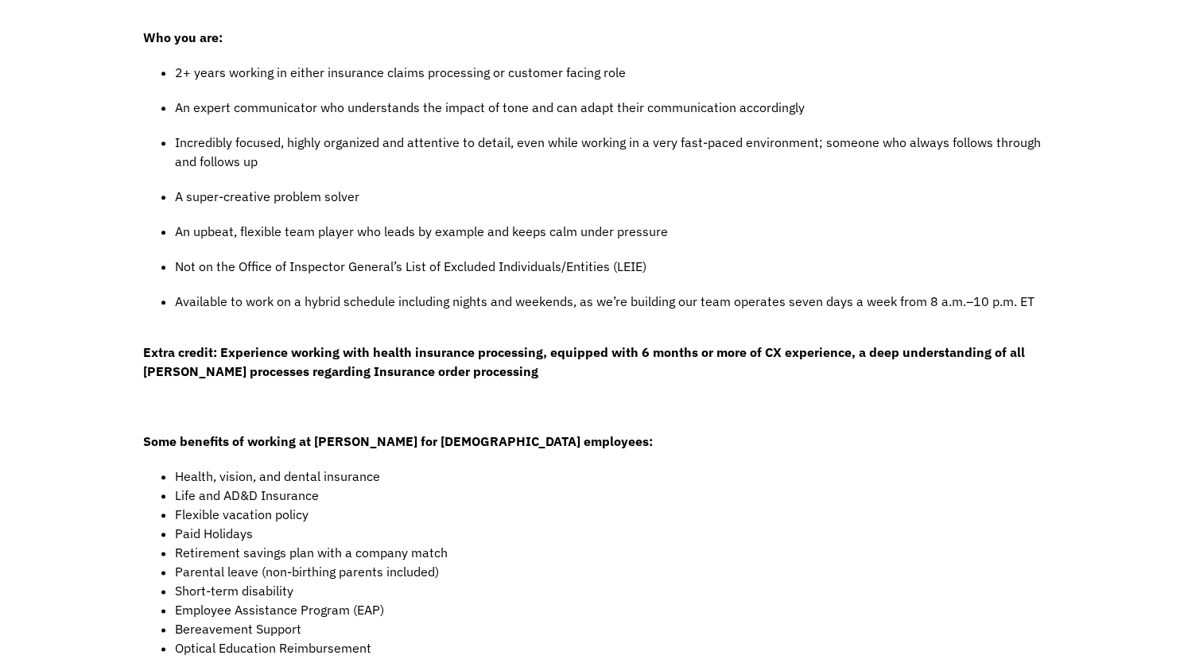
click at [1074, 316] on div "Job Description Filter using keywords Search Here at [PERSON_NAME], we’re obses…" at bounding box center [592, 382] width 1184 height 1699
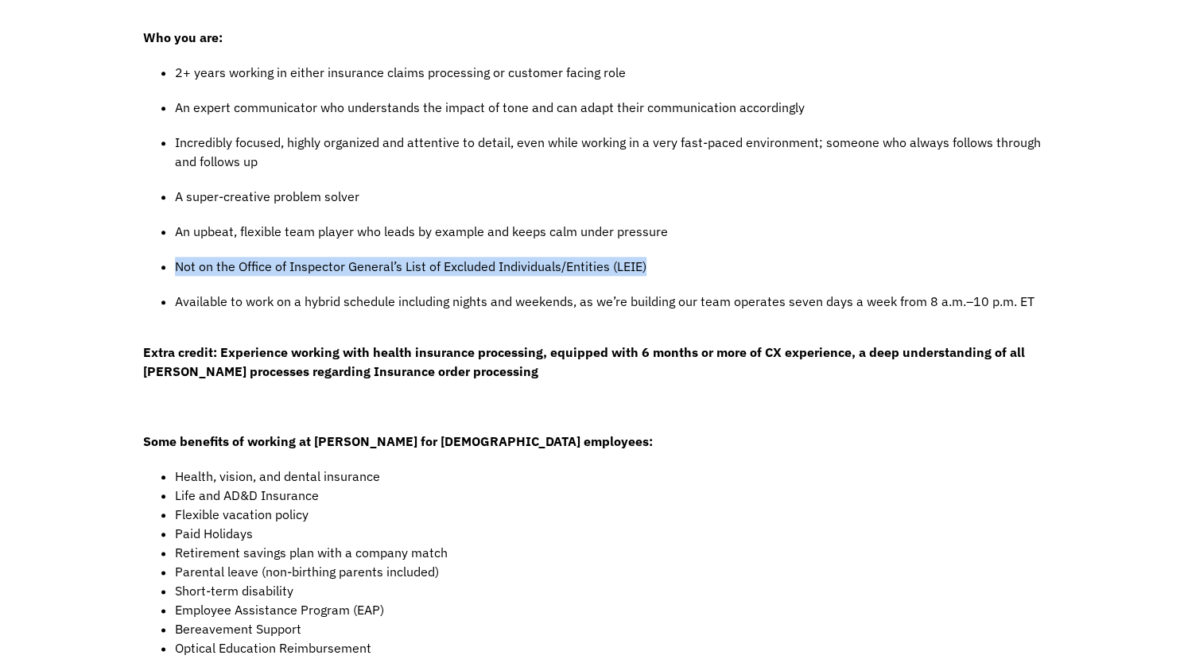
drag, startPoint x: 717, startPoint y: 268, endPoint x: 161, endPoint y: 268, distance: 556.7
click at [161, 268] on ul "2+ years working in either insurance claims processing or customer facing role …" at bounding box center [592, 195] width 899 height 264
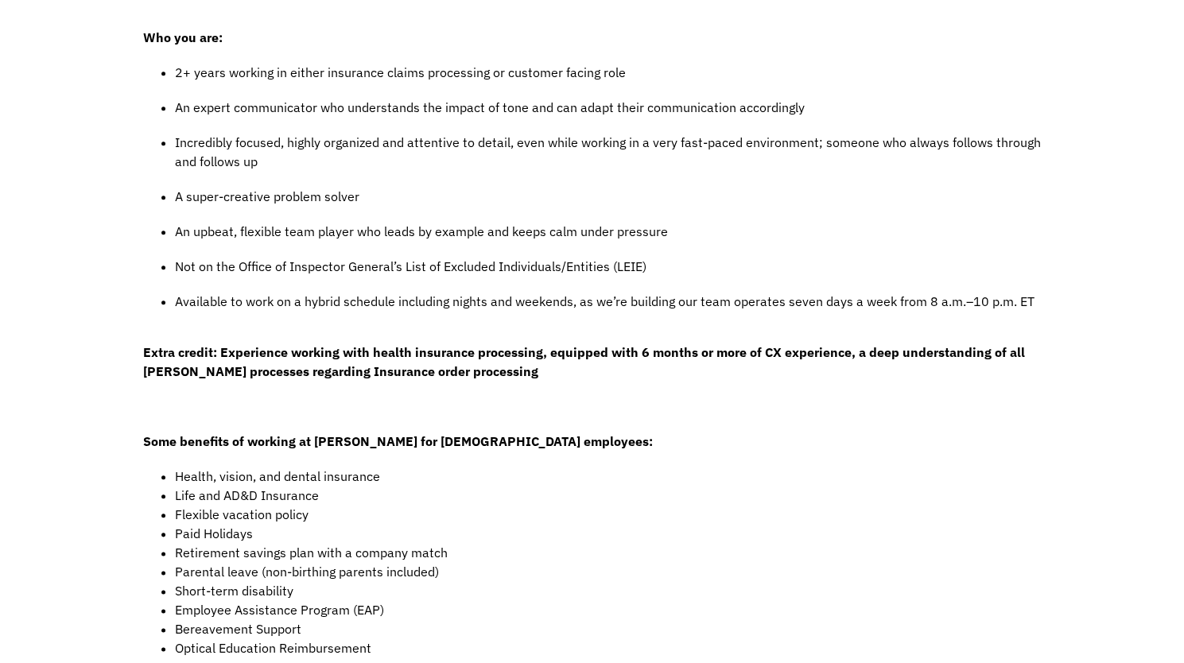
click at [167, 245] on ul "2+ years working in either insurance claims processing or customer facing role …" at bounding box center [592, 195] width 899 height 264
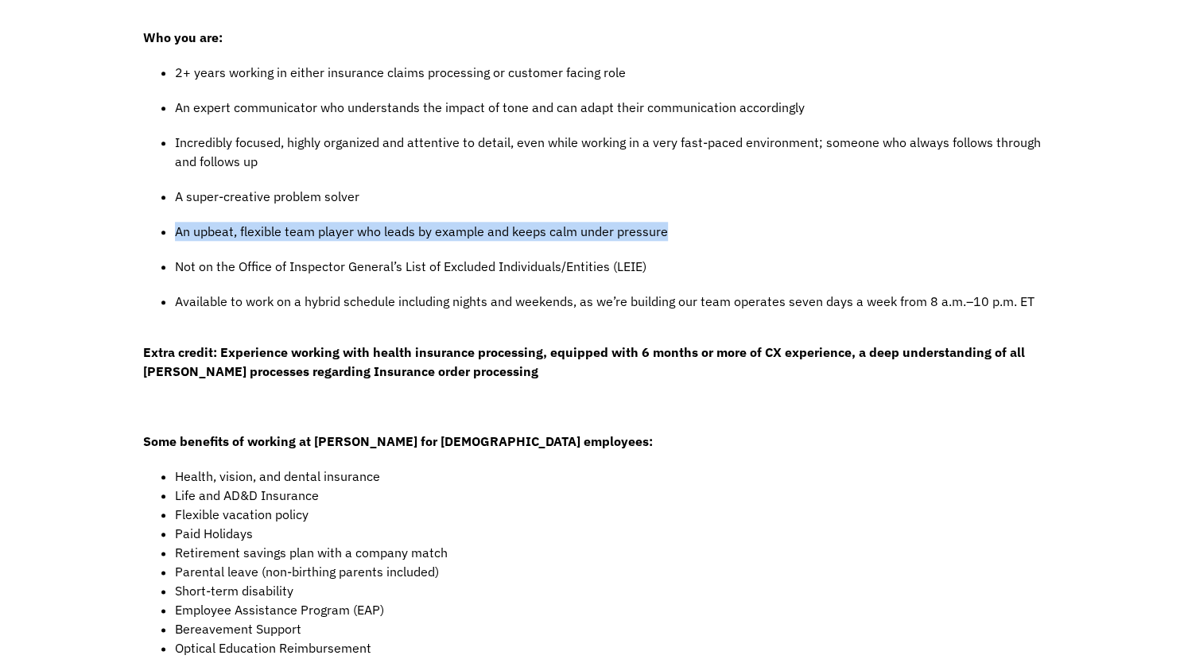
drag, startPoint x: 172, startPoint y: 228, endPoint x: 679, endPoint y: 223, distance: 507.4
click at [679, 223] on ul "2+ years working in either insurance claims processing or customer facing role …" at bounding box center [592, 195] width 899 height 264
click at [679, 223] on p "An upbeat, flexible team player who leads by example and keeps calm under press…" at bounding box center [608, 231] width 867 height 19
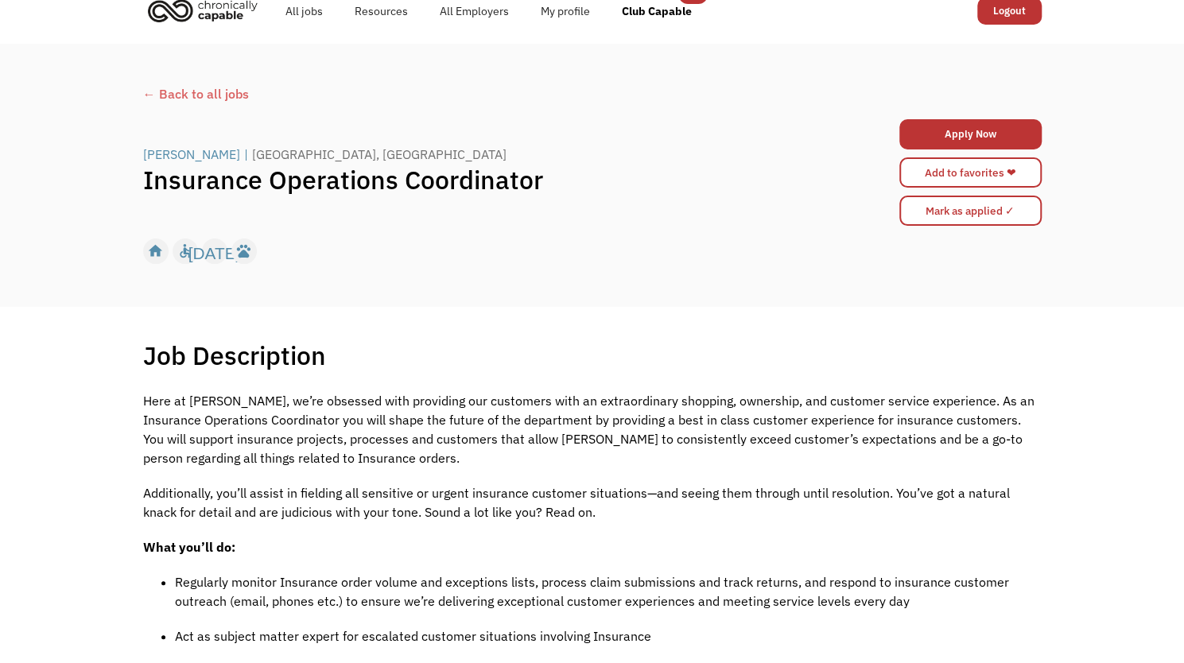
scroll to position [0, 0]
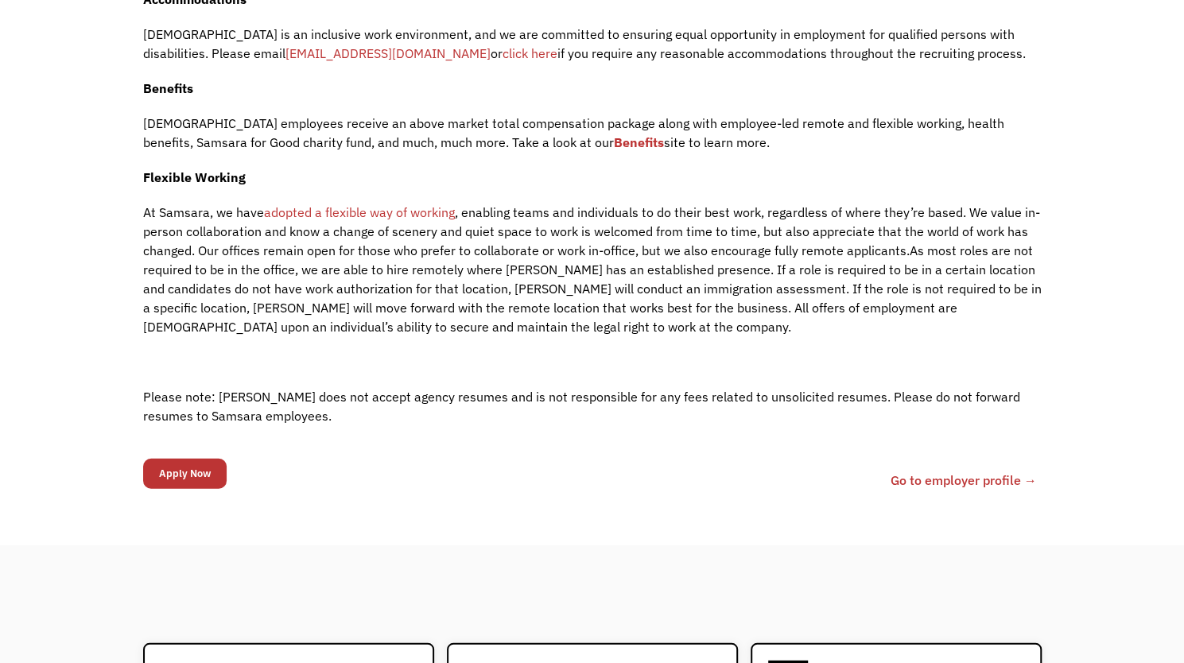
scroll to position [2147, 0]
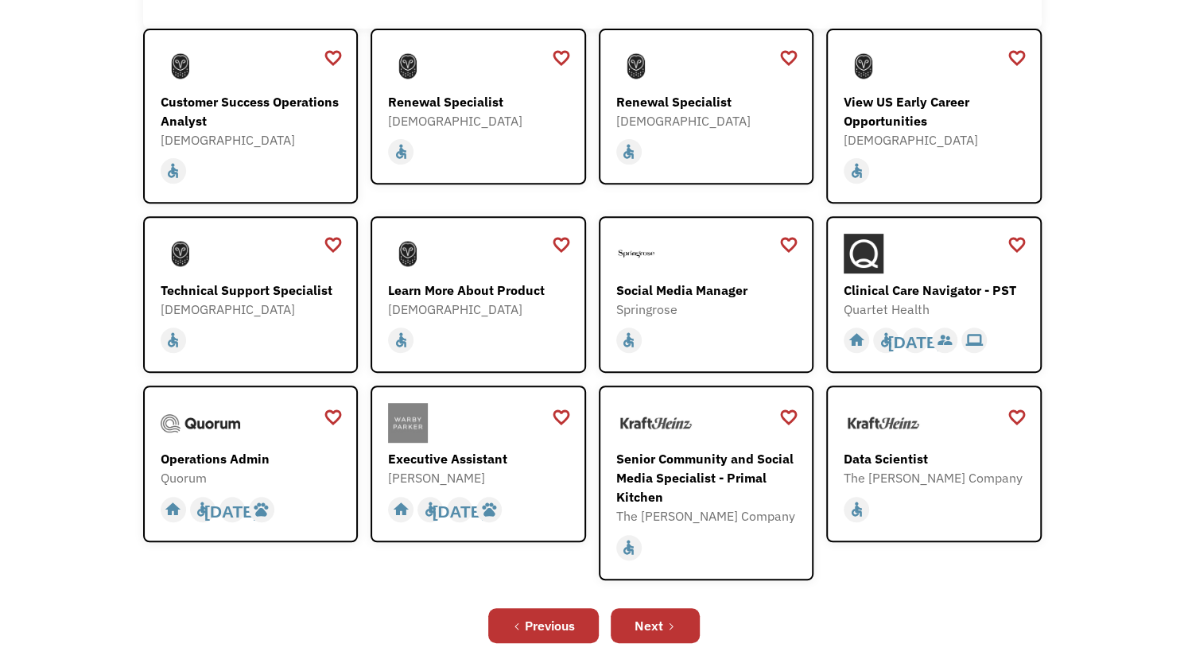
scroll to position [239, 0]
